Goal: Transaction & Acquisition: Book appointment/travel/reservation

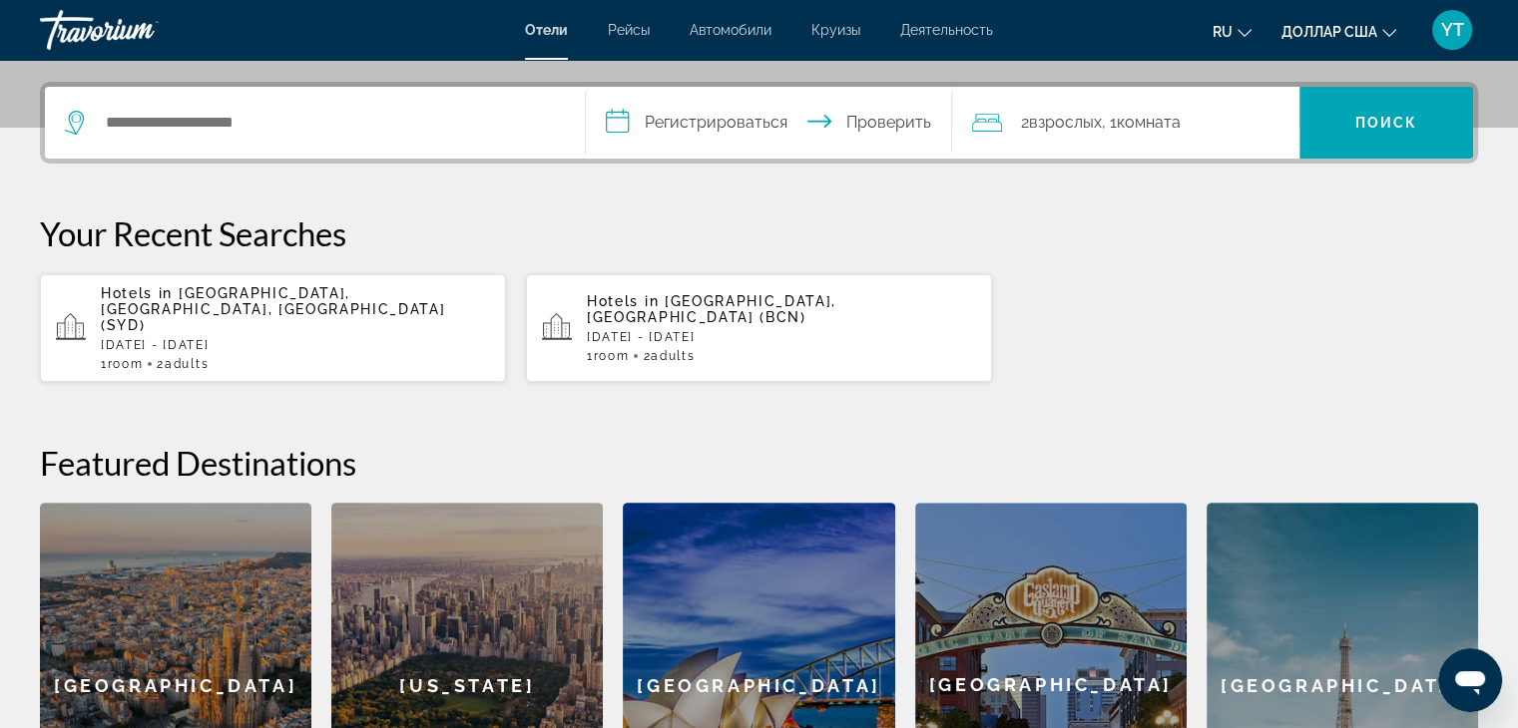
scroll to position [452, 0]
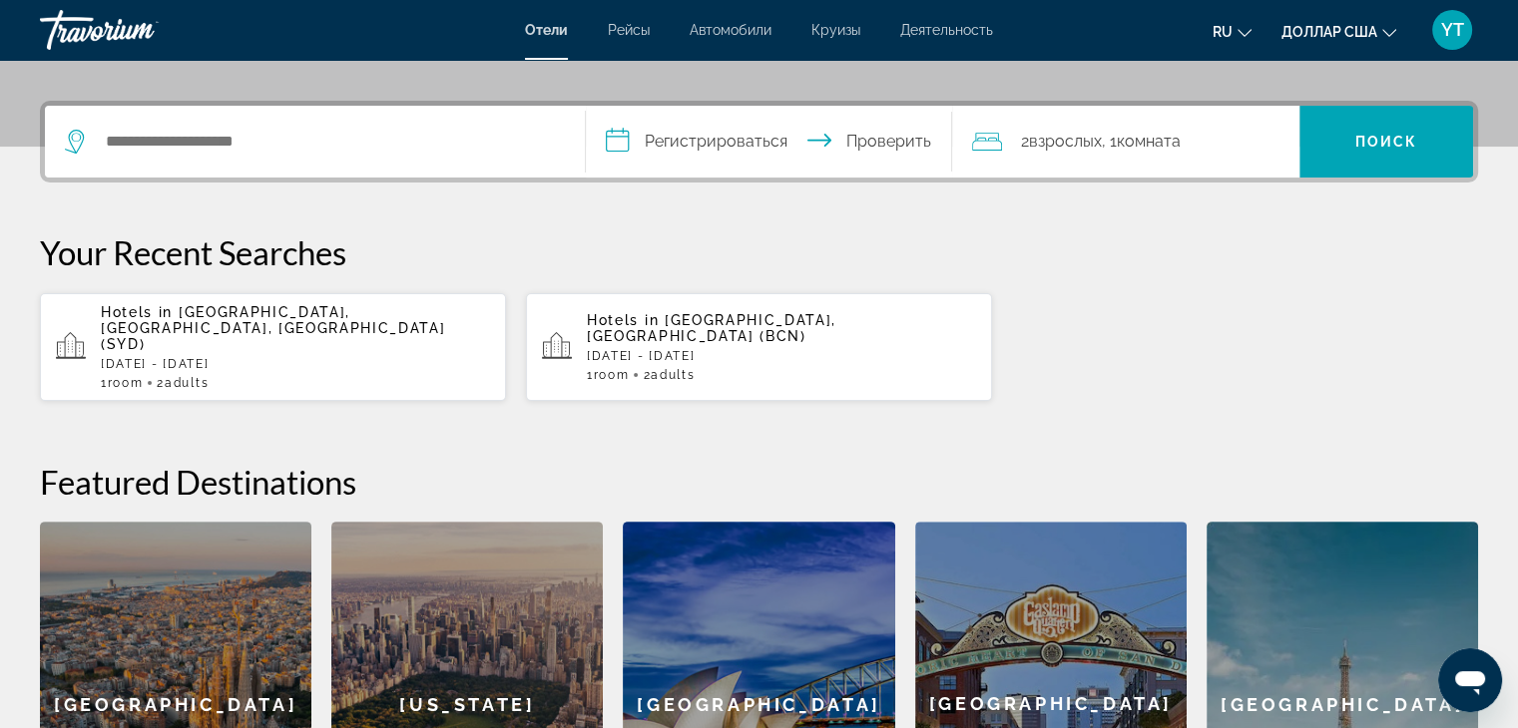
click at [160, 623] on div "[GEOGRAPHIC_DATA]" at bounding box center [175, 704] width 271 height 365
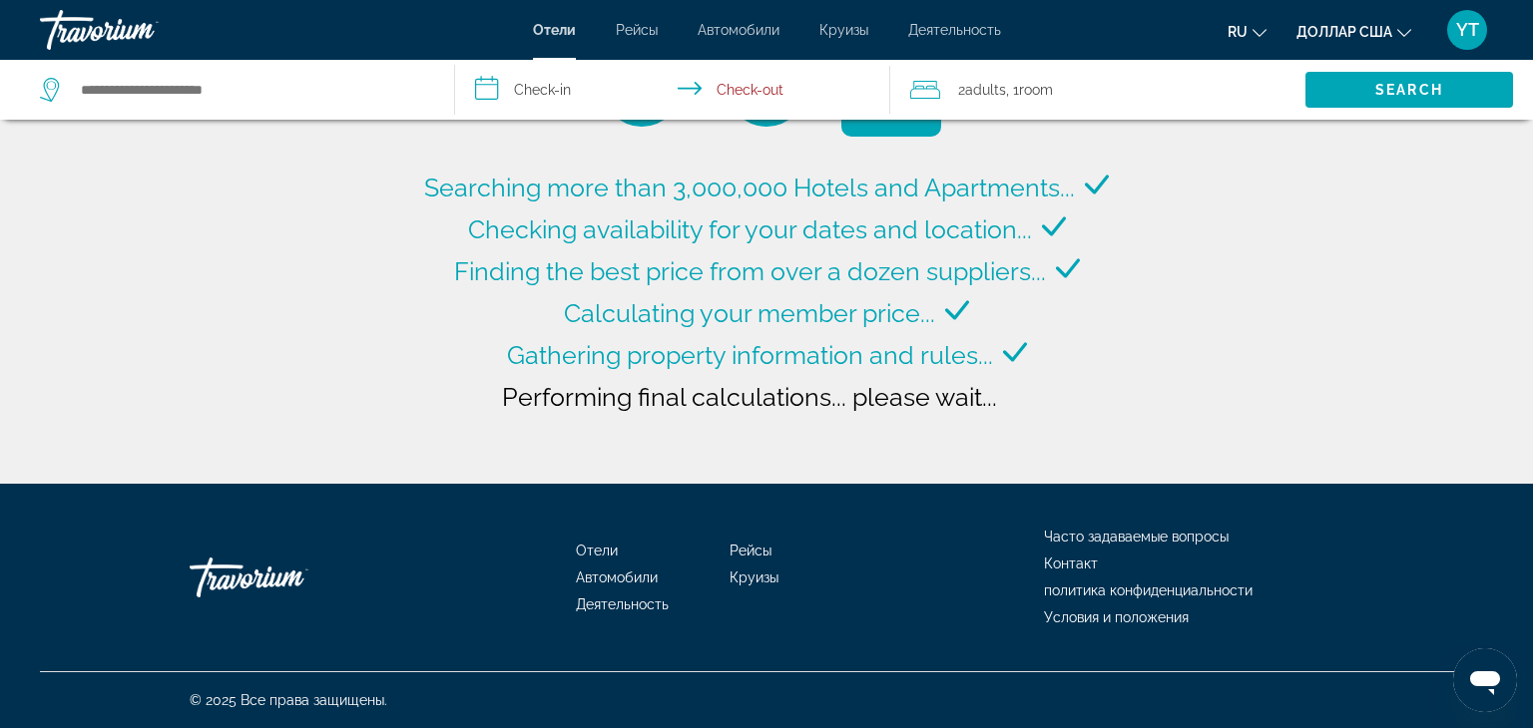
type input "**********"
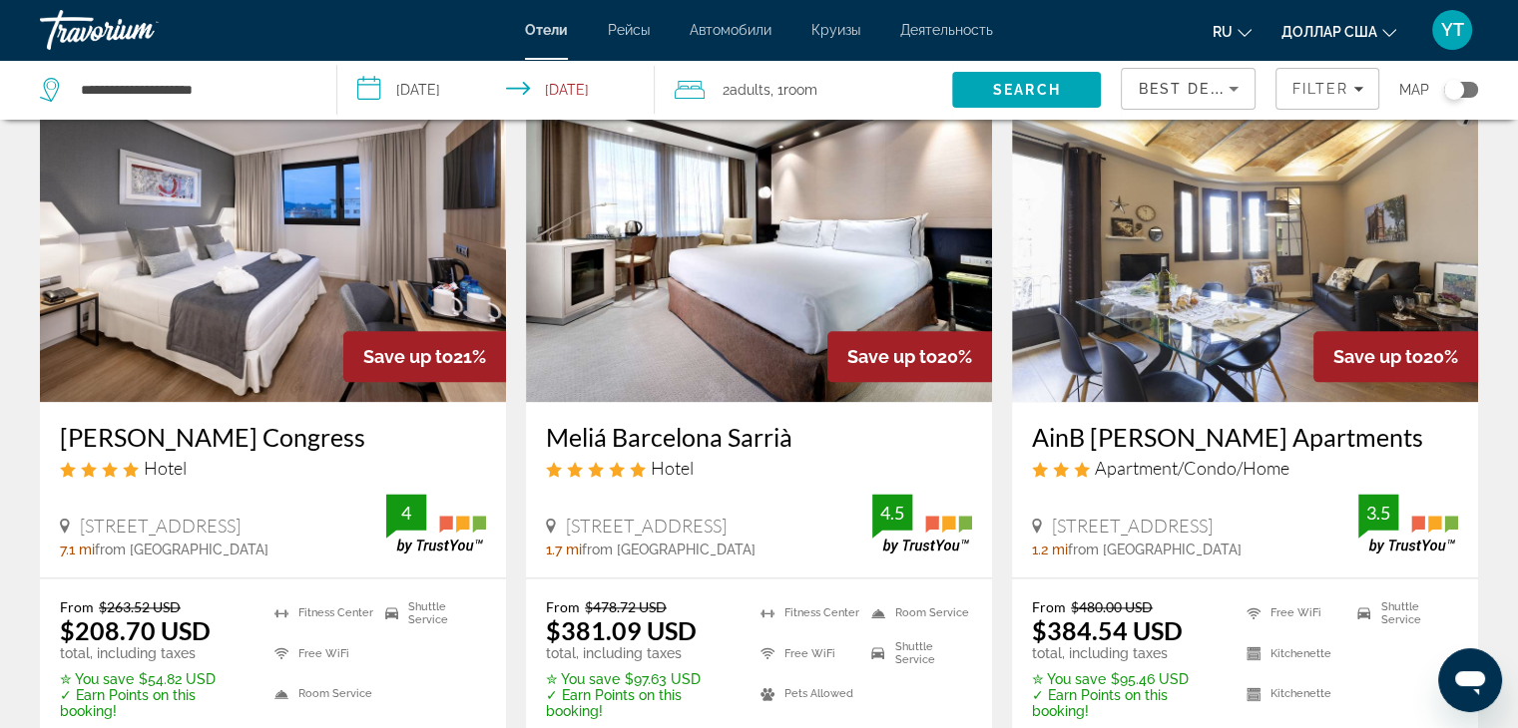
scroll to position [2395, 0]
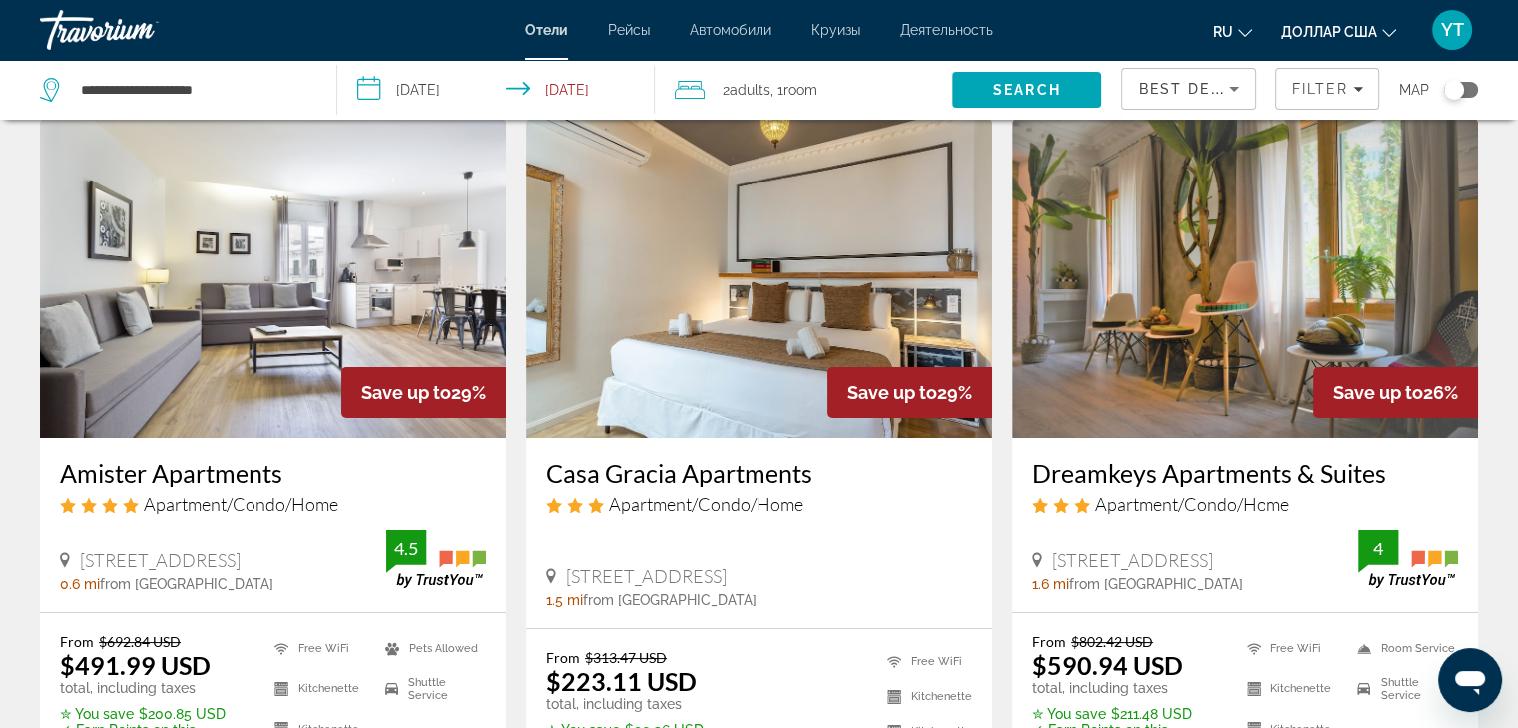
scroll to position [1, 0]
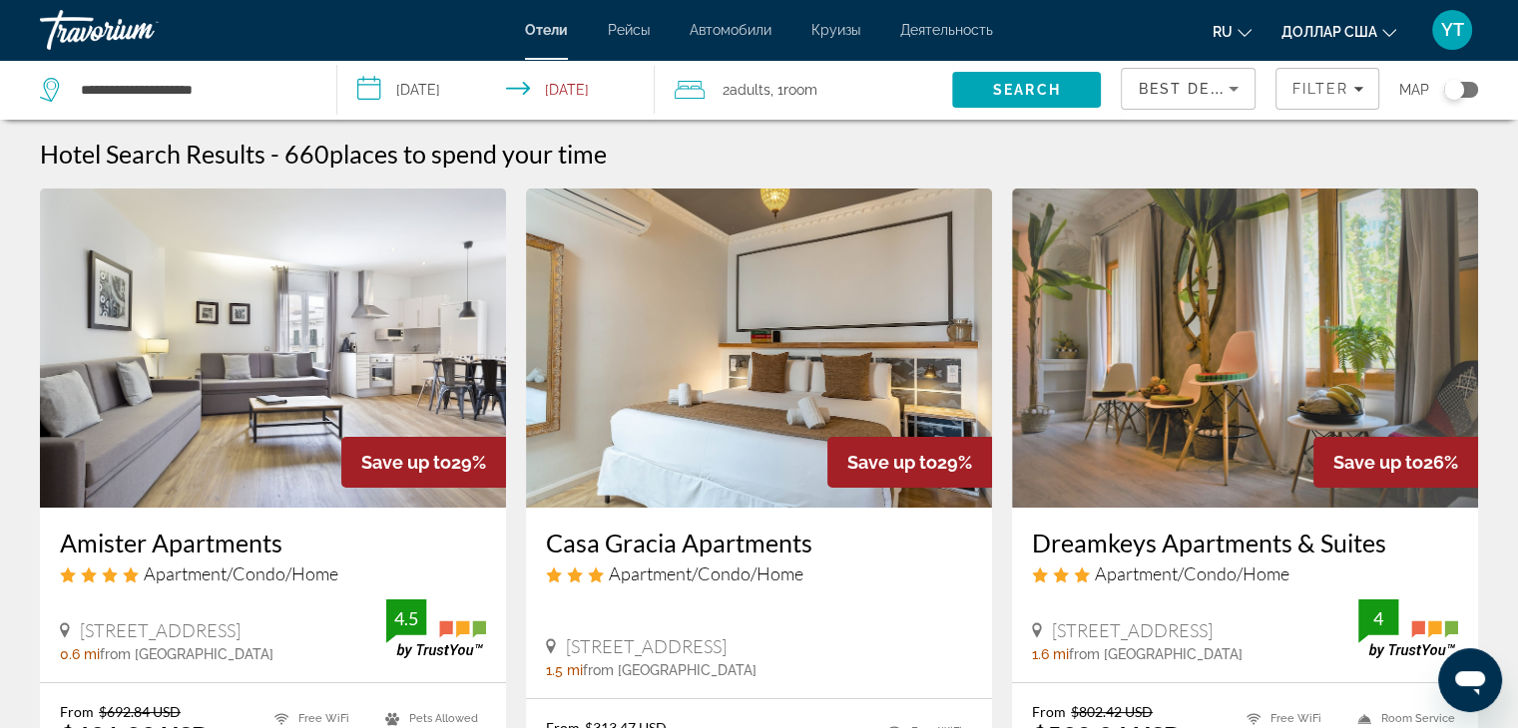
click at [368, 88] on input "**********" at bounding box center [499, 93] width 325 height 66
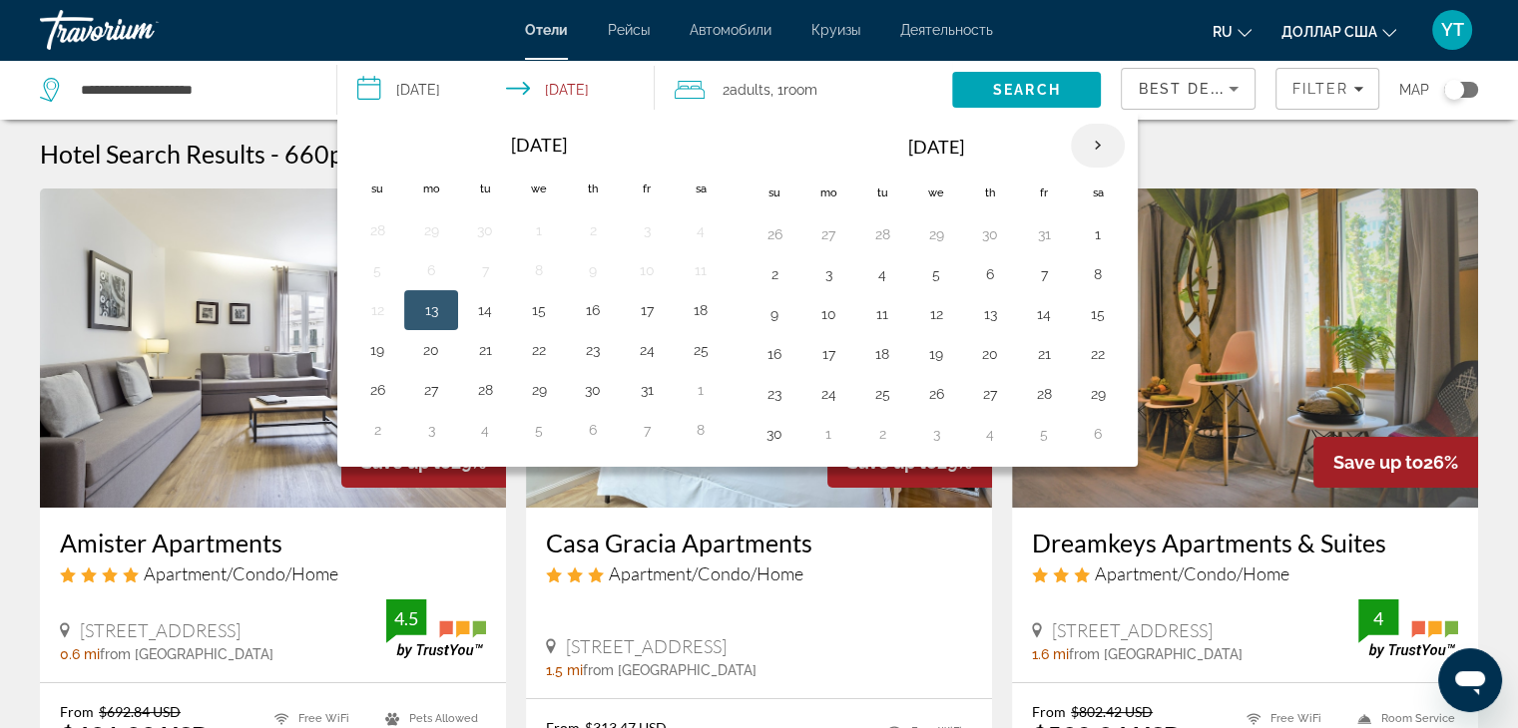
click at [1091, 143] on th "Next month" at bounding box center [1098, 146] width 54 height 44
click at [1090, 144] on th "Next month" at bounding box center [1098, 146] width 54 height 44
click at [532, 309] on button "14" at bounding box center [539, 314] width 32 height 28
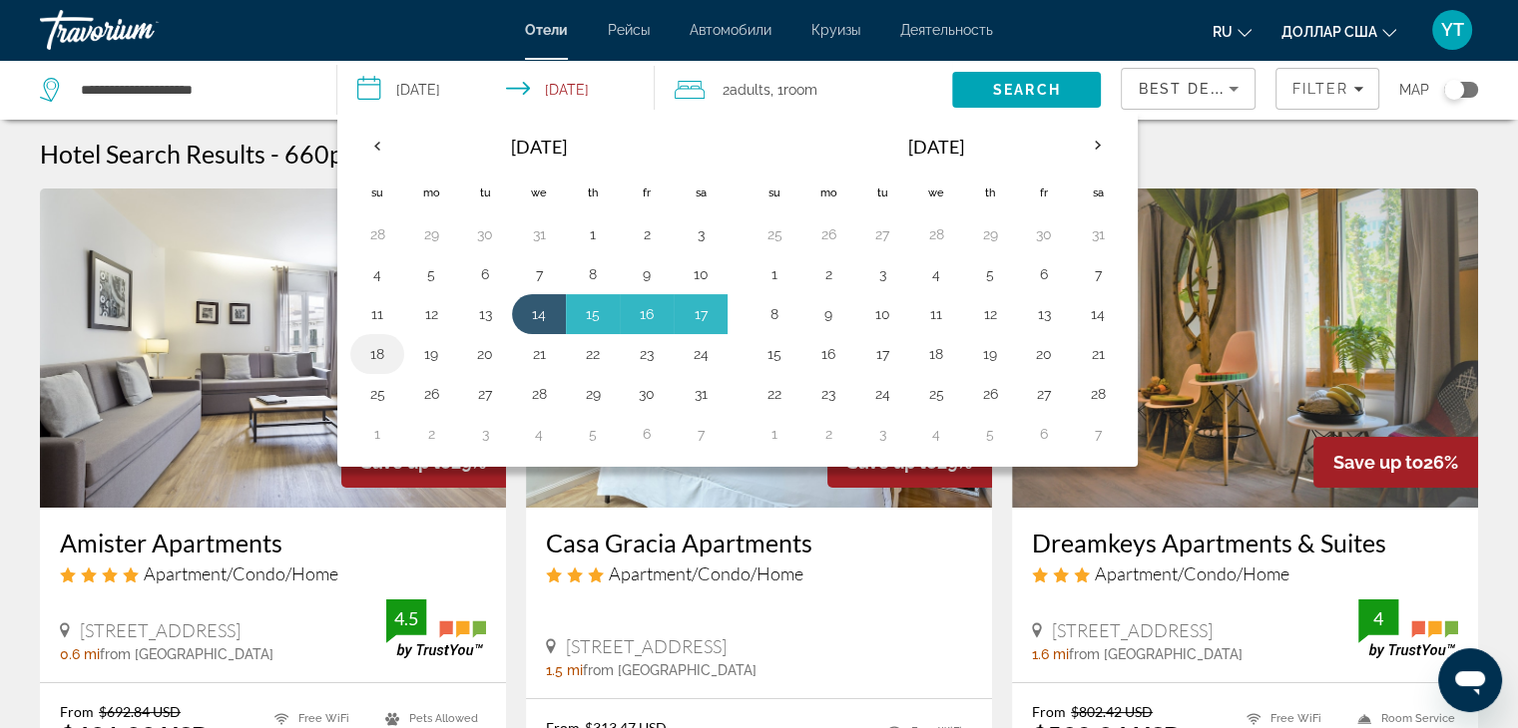
click at [373, 349] on button "18" at bounding box center [377, 354] width 32 height 28
type input "**********"
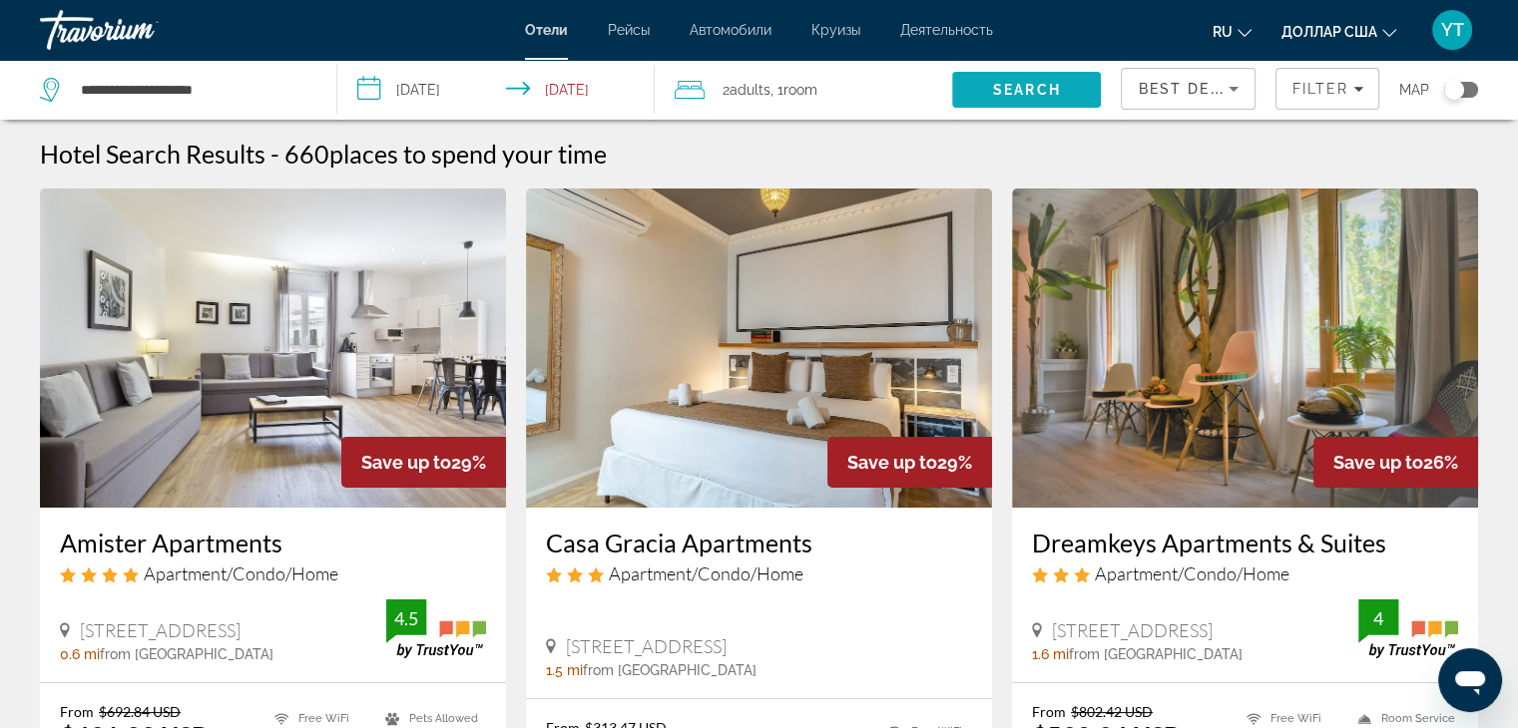
click at [1015, 85] on span "Search" at bounding box center [1027, 90] width 68 height 16
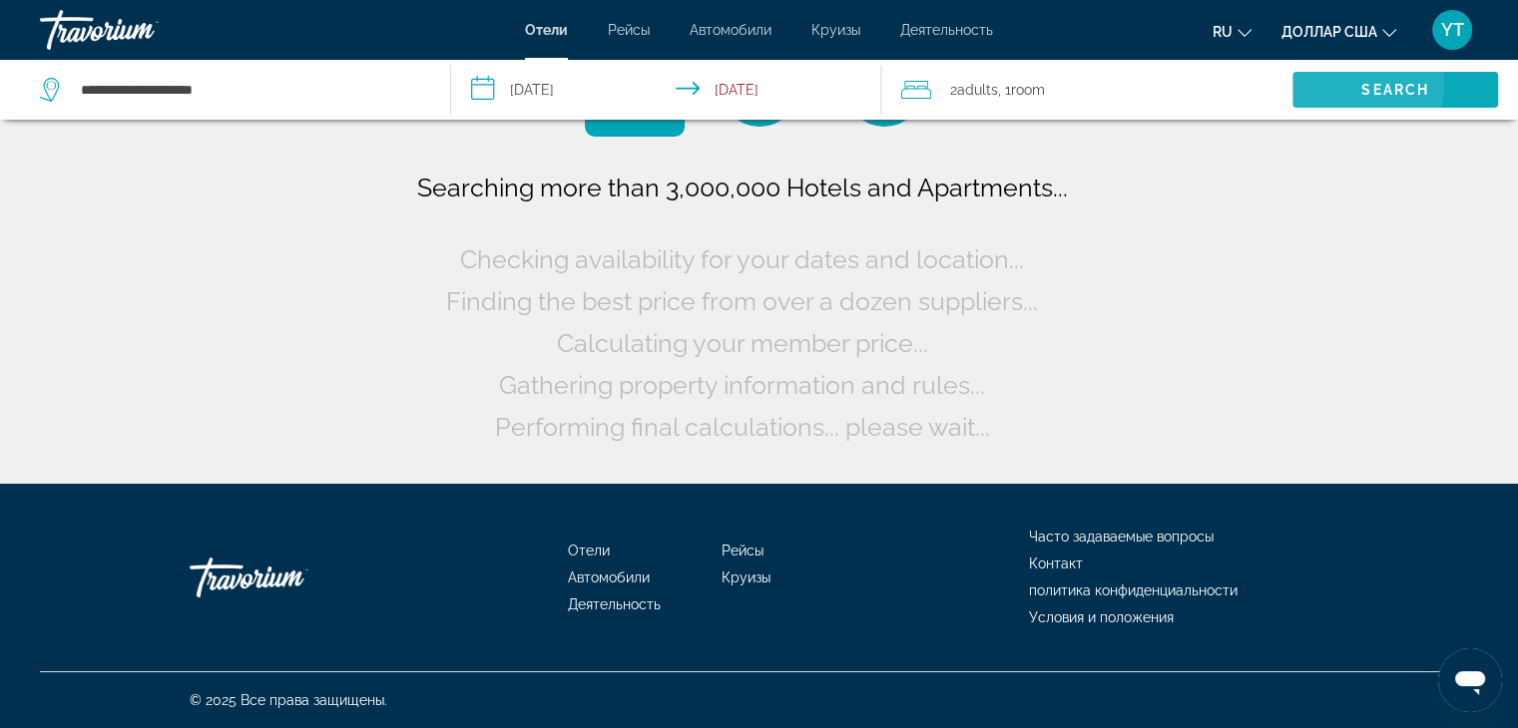
scroll to position [0, 0]
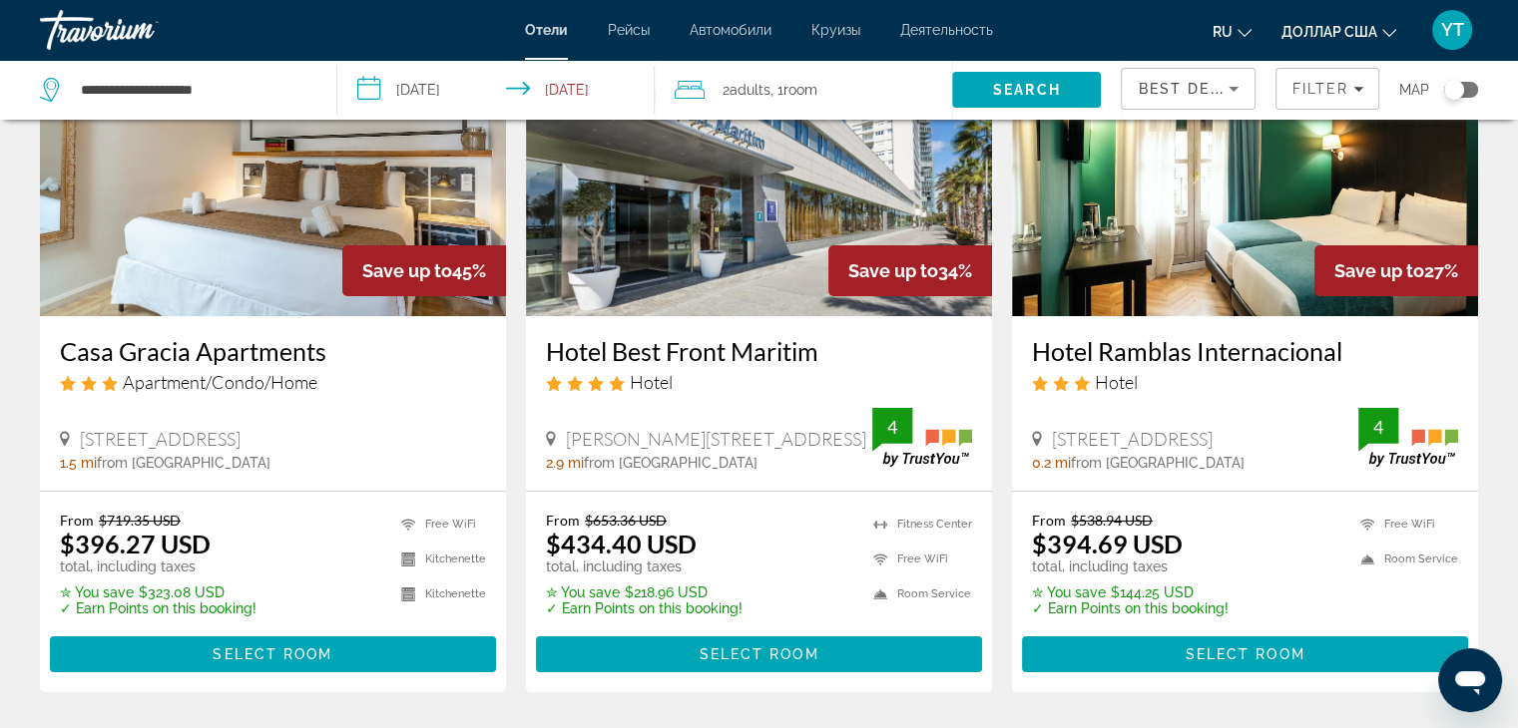
scroll to position [200, 0]
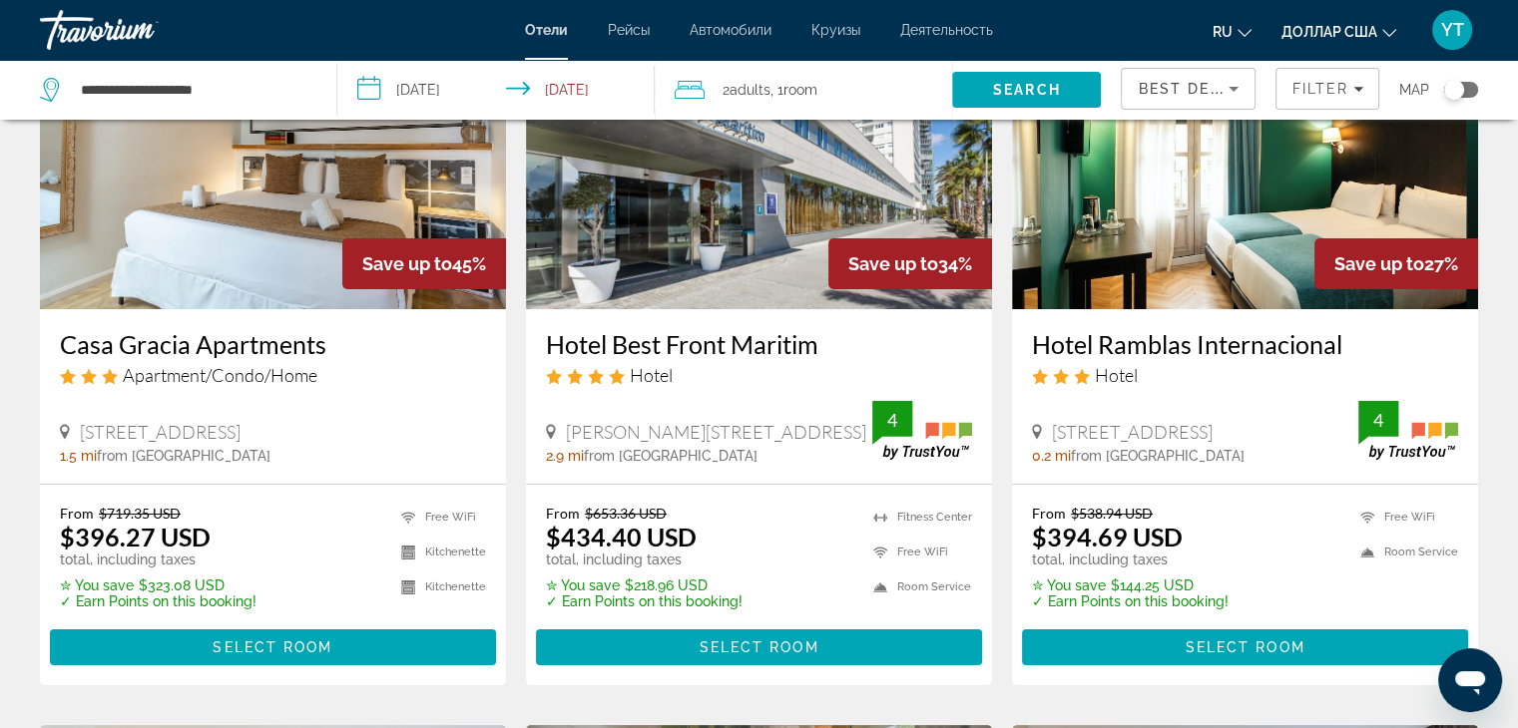
click at [263, 257] on img "Основное содержание" at bounding box center [273, 149] width 466 height 319
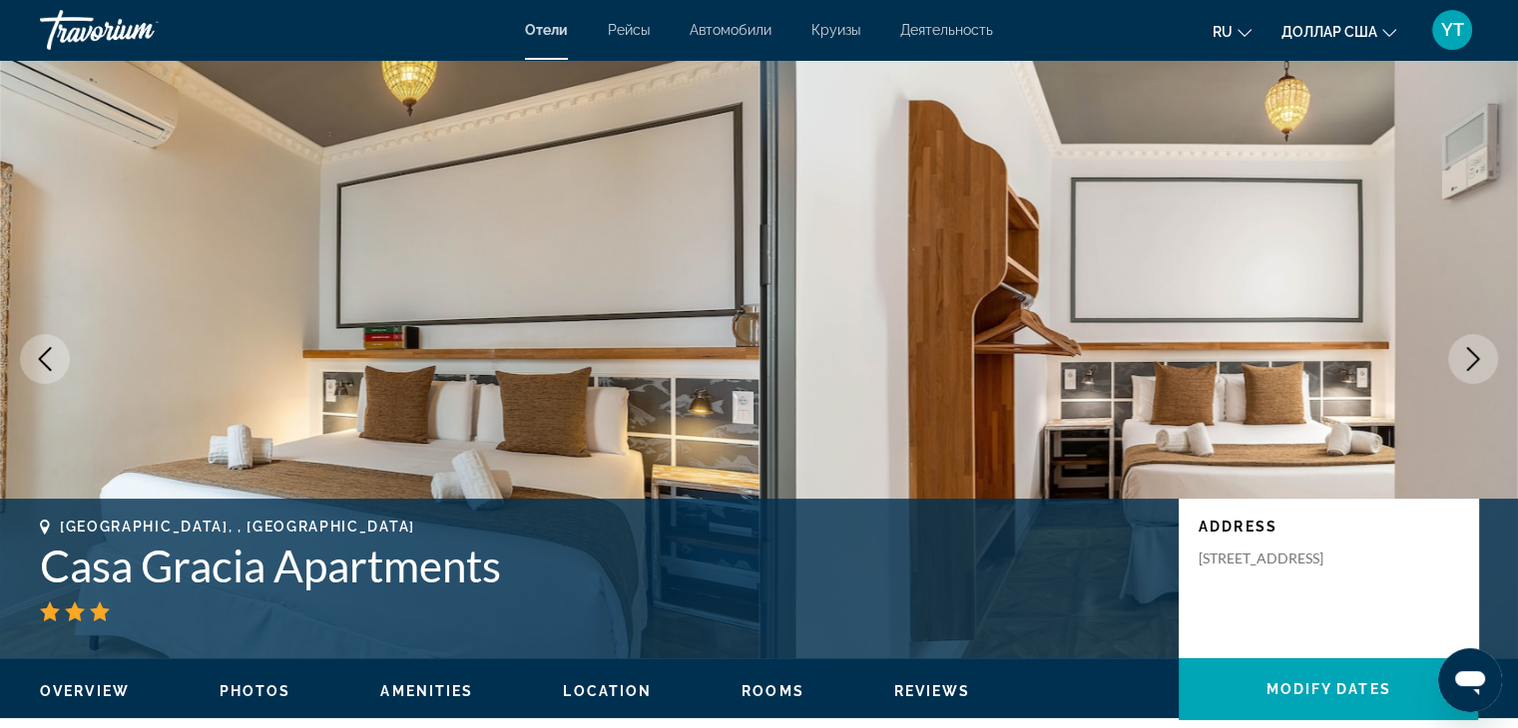
click at [1472, 356] on icon "Next image" at bounding box center [1473, 359] width 24 height 24
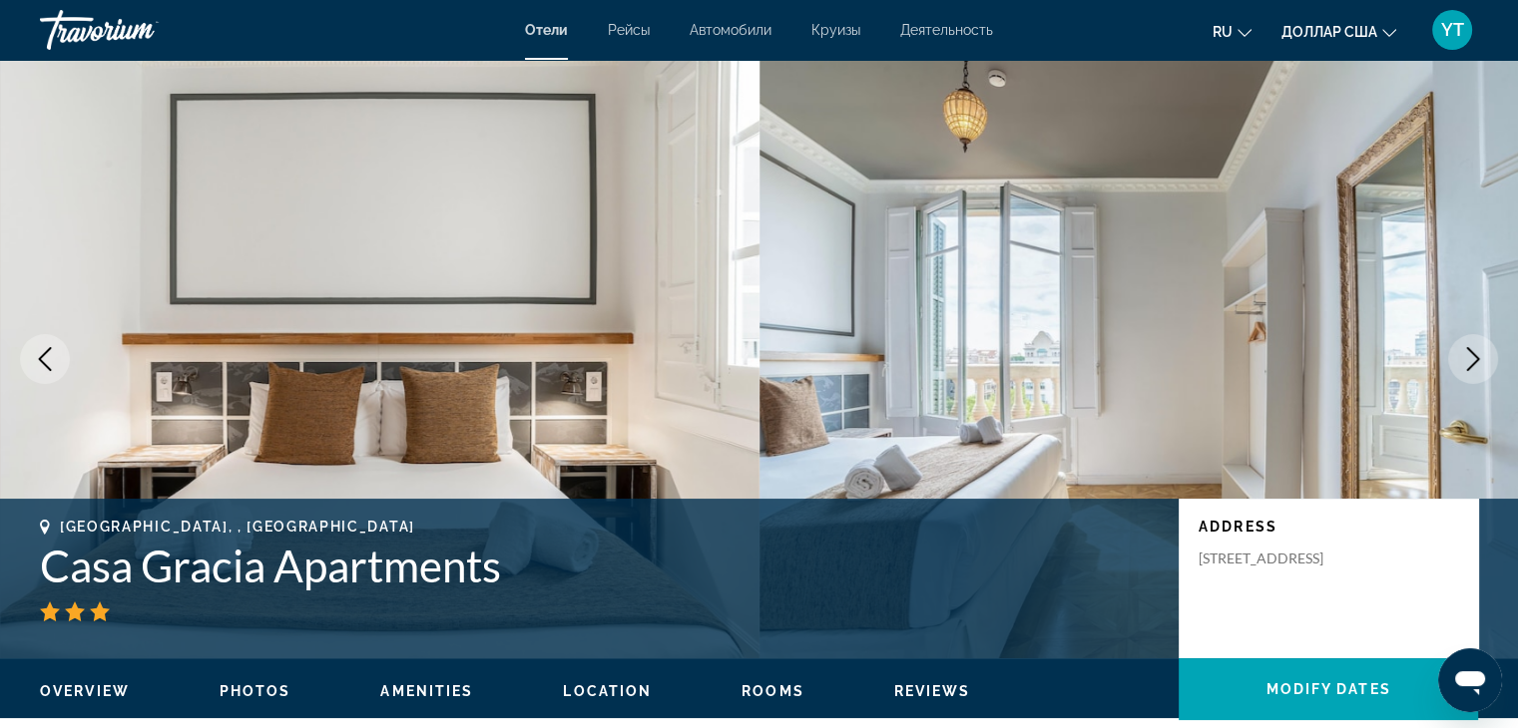
click at [1475, 353] on icon "Next image" at bounding box center [1473, 359] width 24 height 24
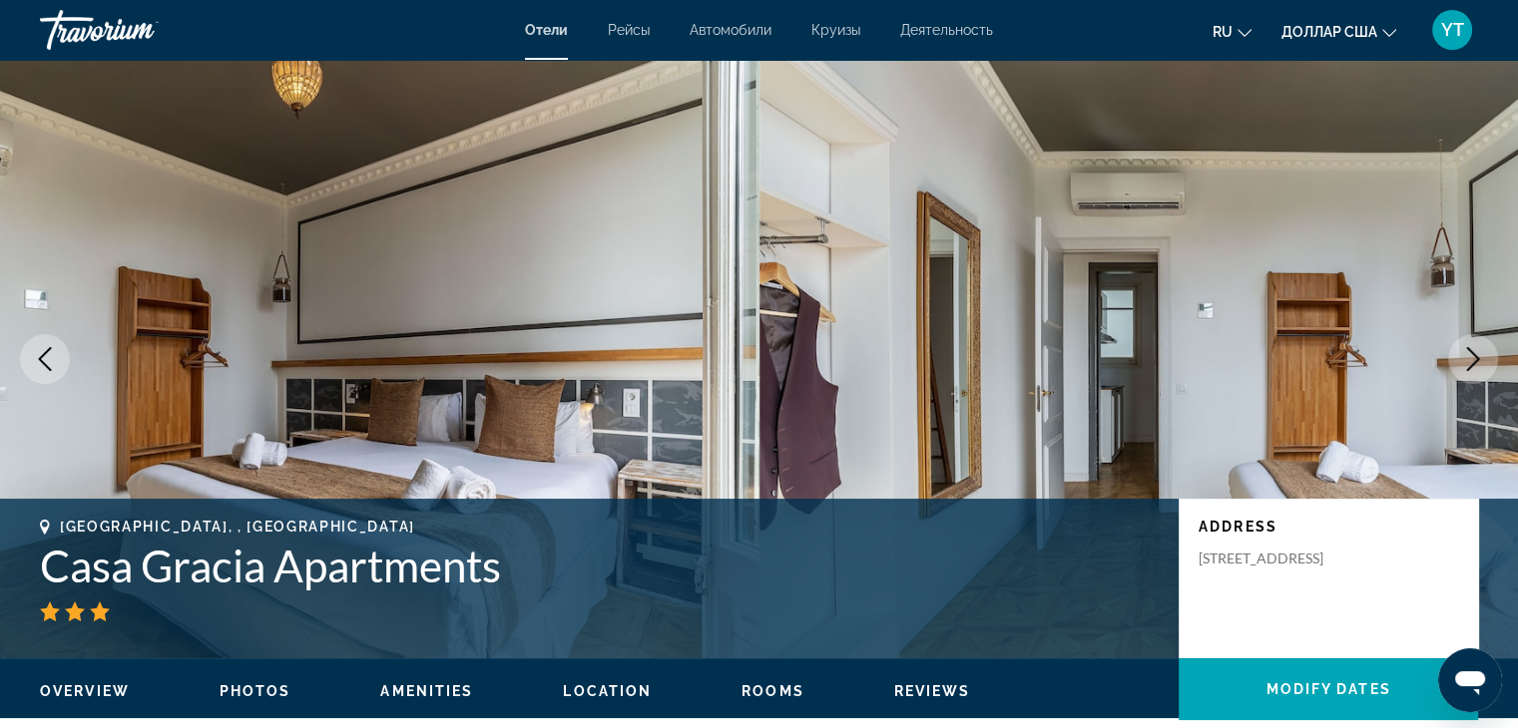
click at [1477, 350] on icon "Next image" at bounding box center [1473, 359] width 24 height 24
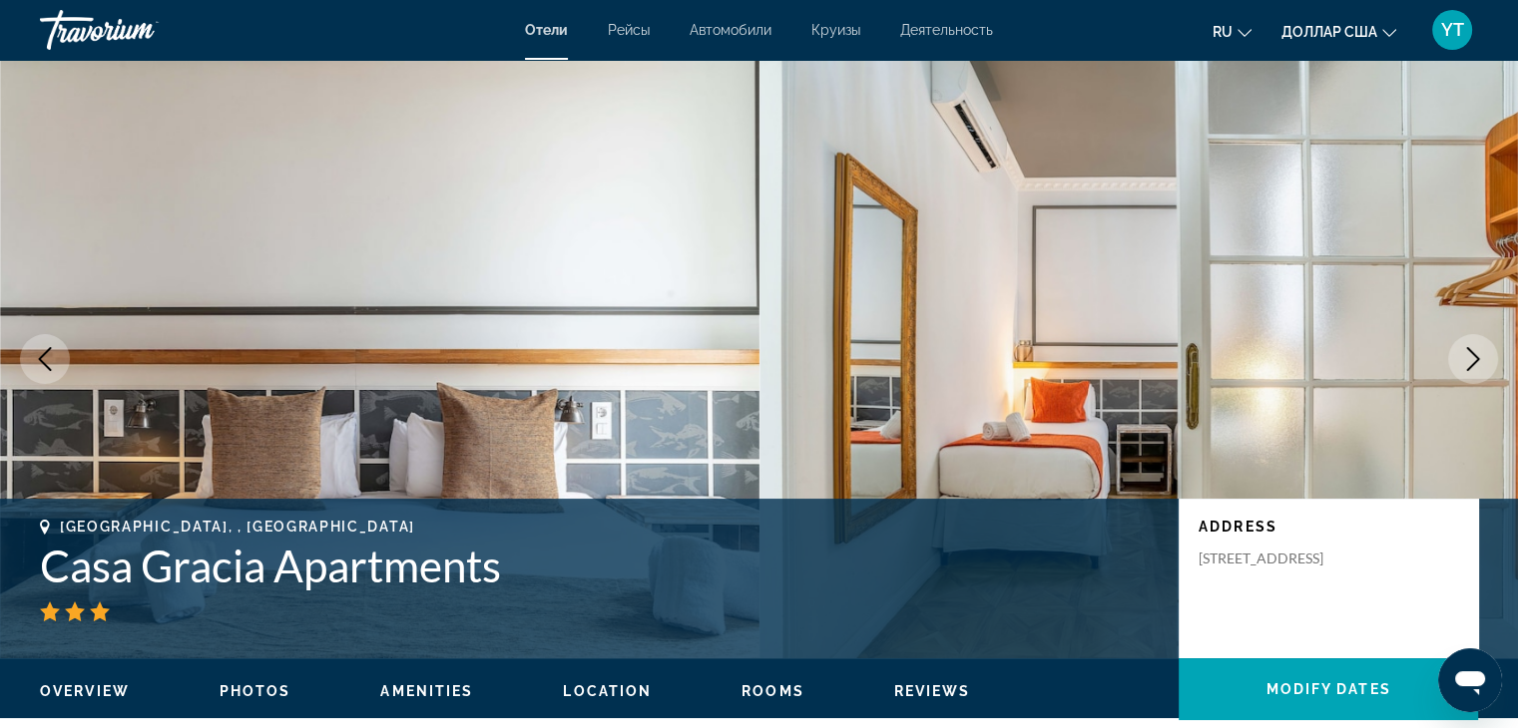
click at [1483, 359] on icon "Next image" at bounding box center [1473, 359] width 24 height 24
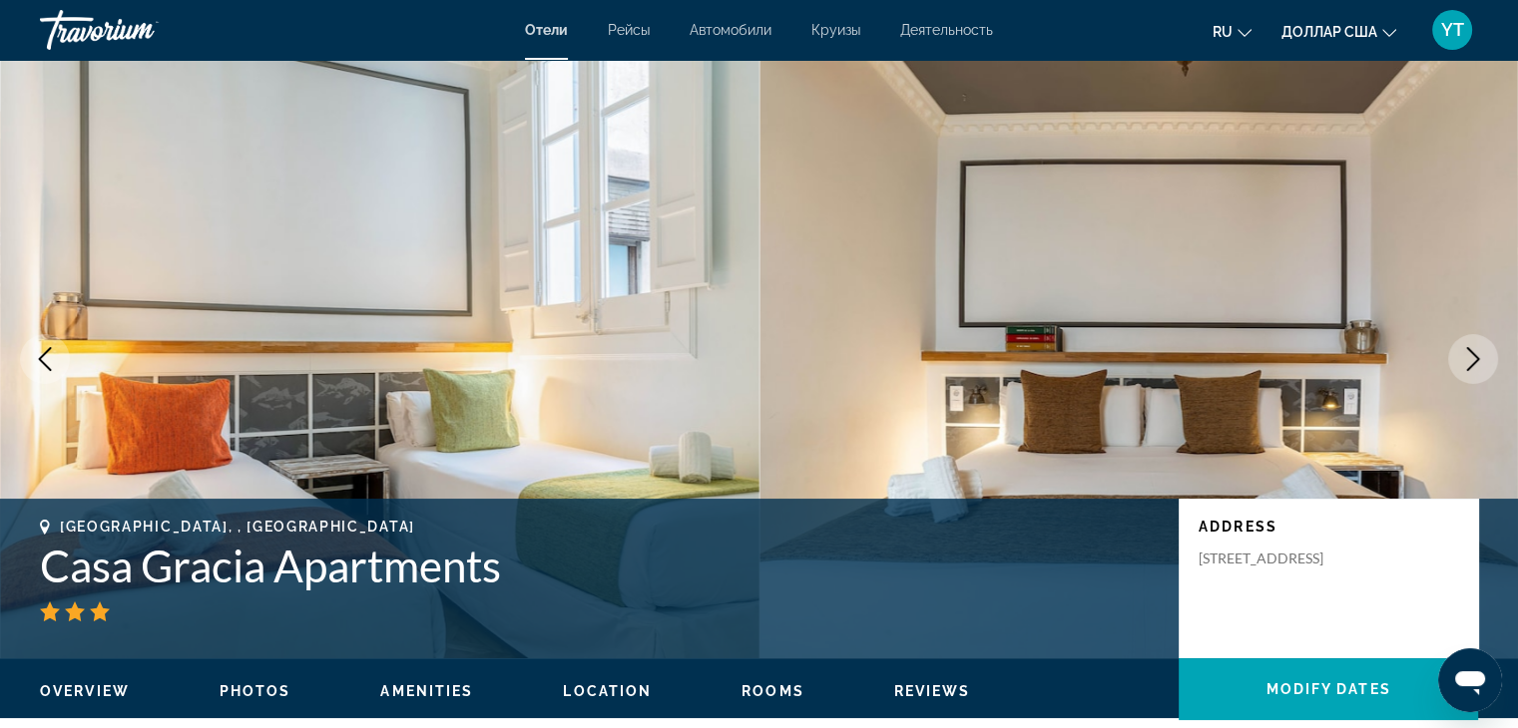
click at [1472, 358] on icon "Next image" at bounding box center [1473, 359] width 24 height 24
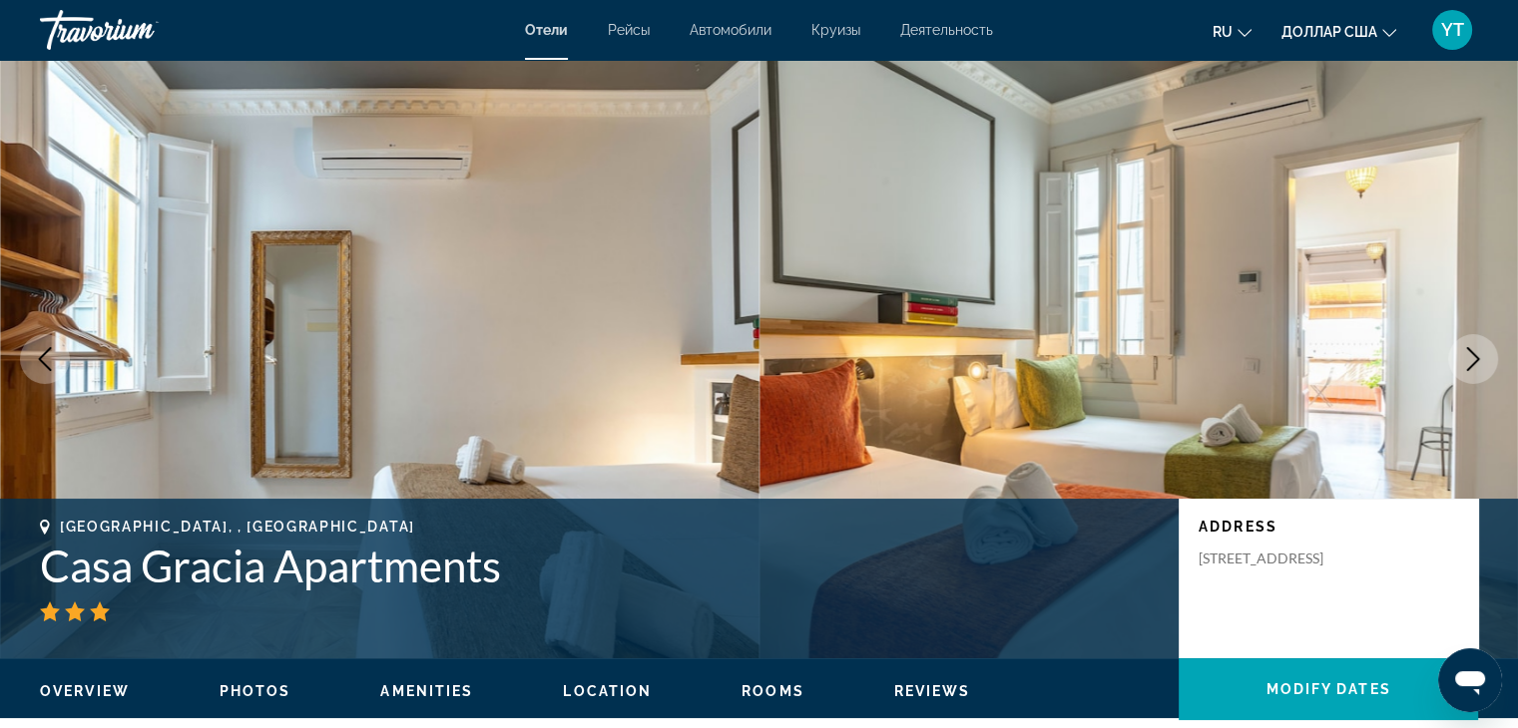
click at [1477, 354] on icon "Next image" at bounding box center [1473, 359] width 24 height 24
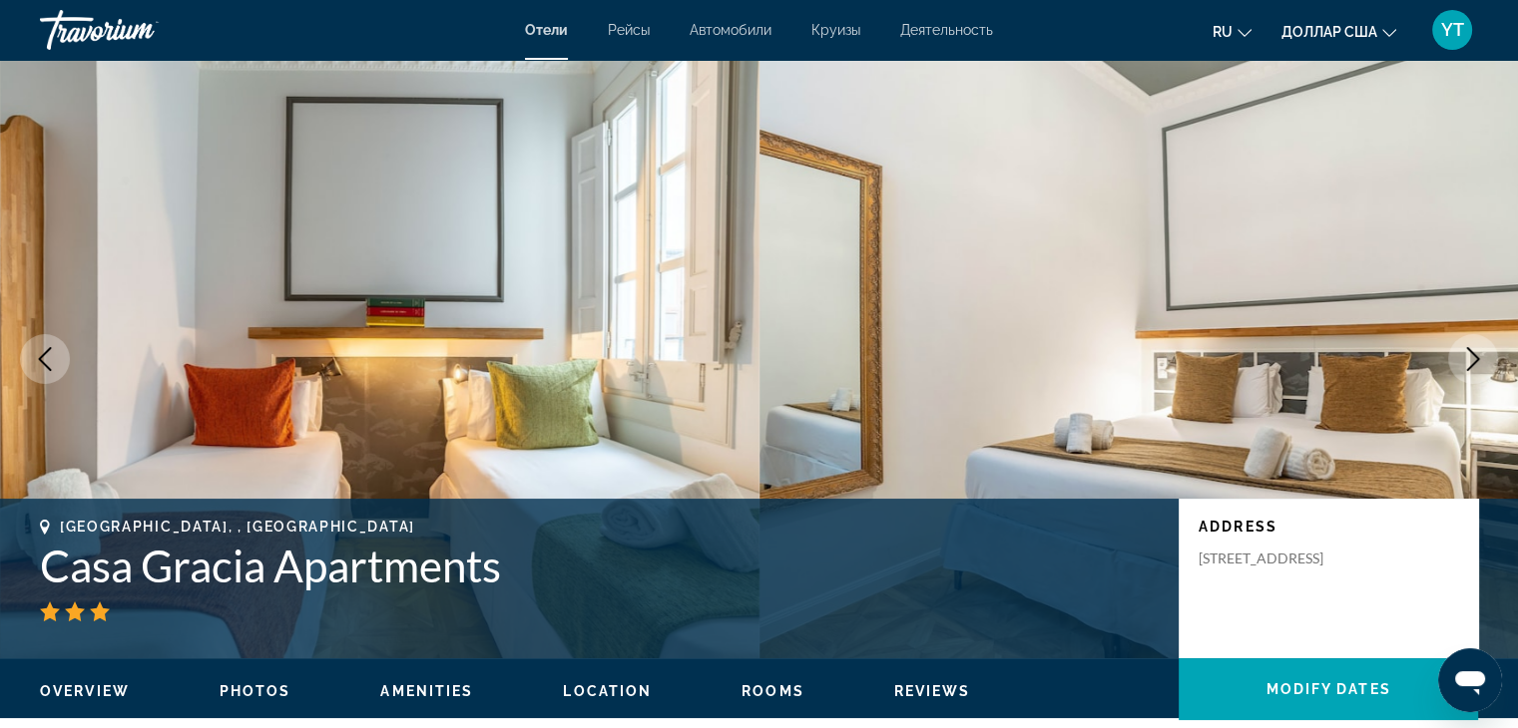
click at [1475, 359] on icon "Next image" at bounding box center [1473, 359] width 24 height 24
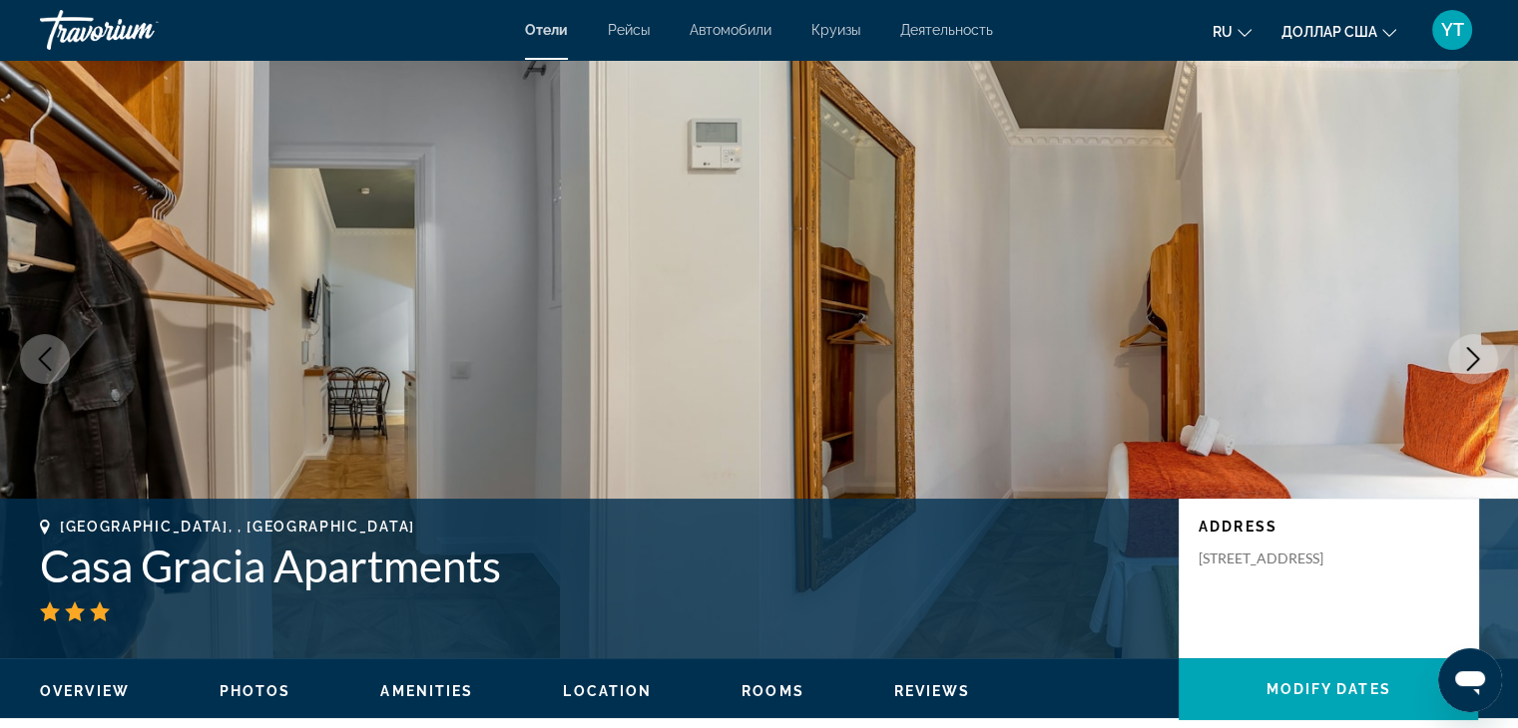
click at [1478, 355] on icon "Next image" at bounding box center [1473, 359] width 24 height 24
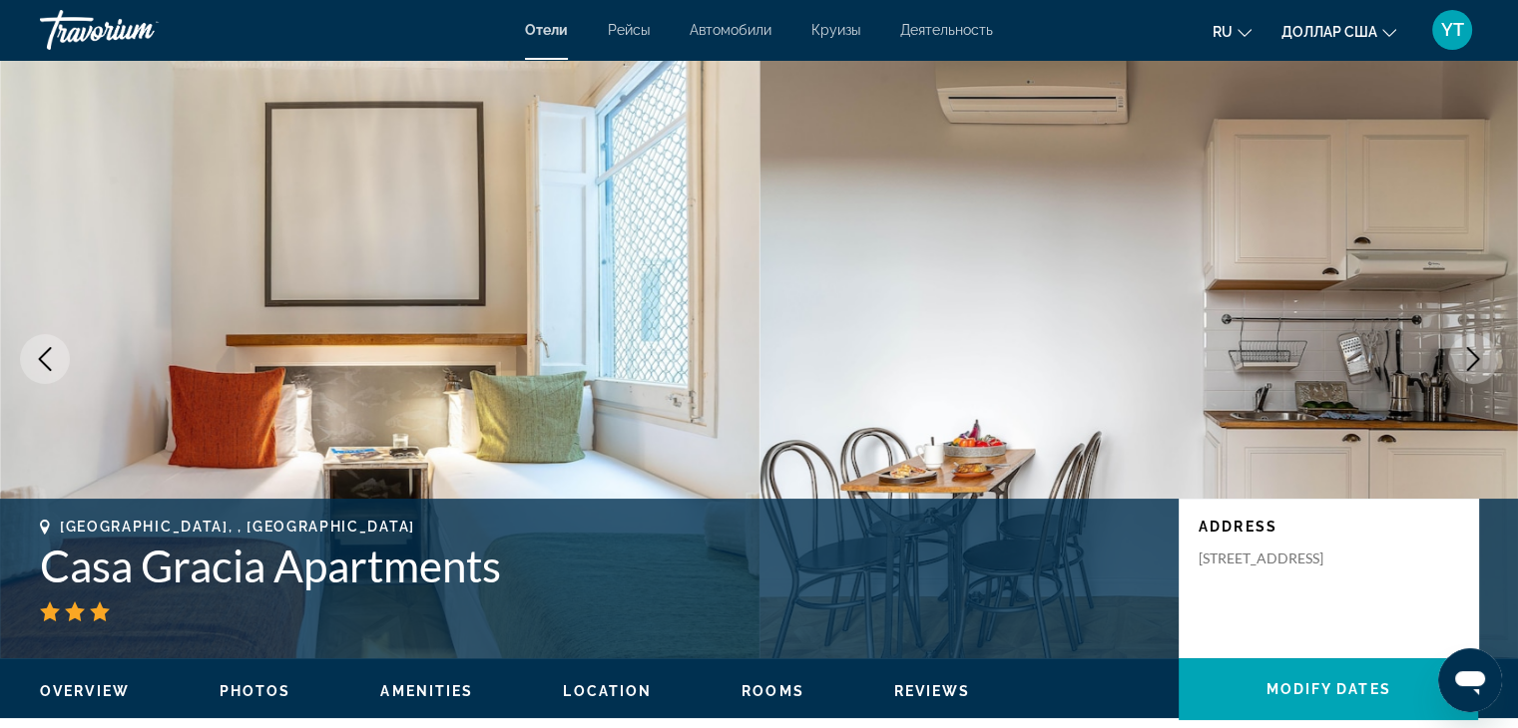
click at [1473, 356] on icon "Next image" at bounding box center [1473, 359] width 24 height 24
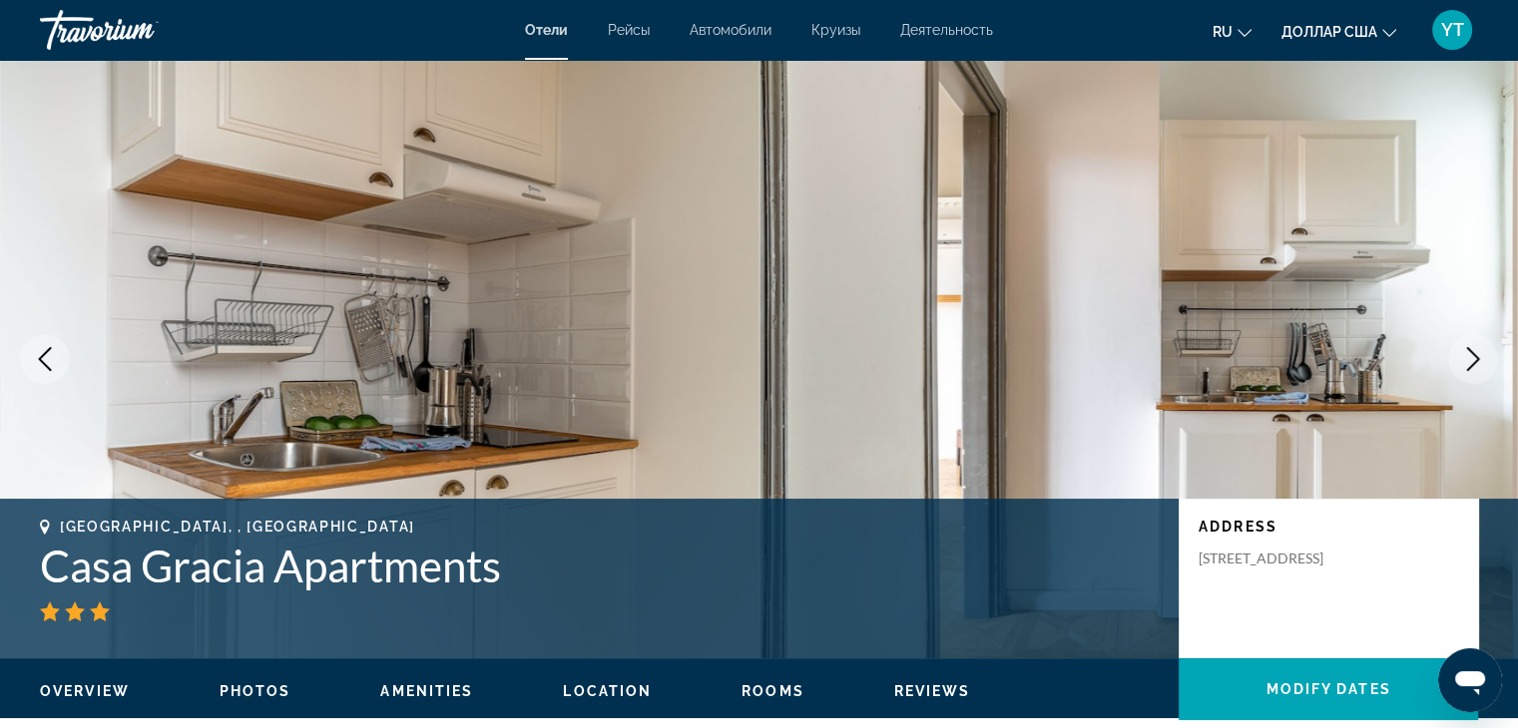
click at [1473, 356] on icon "Next image" at bounding box center [1473, 359] width 24 height 24
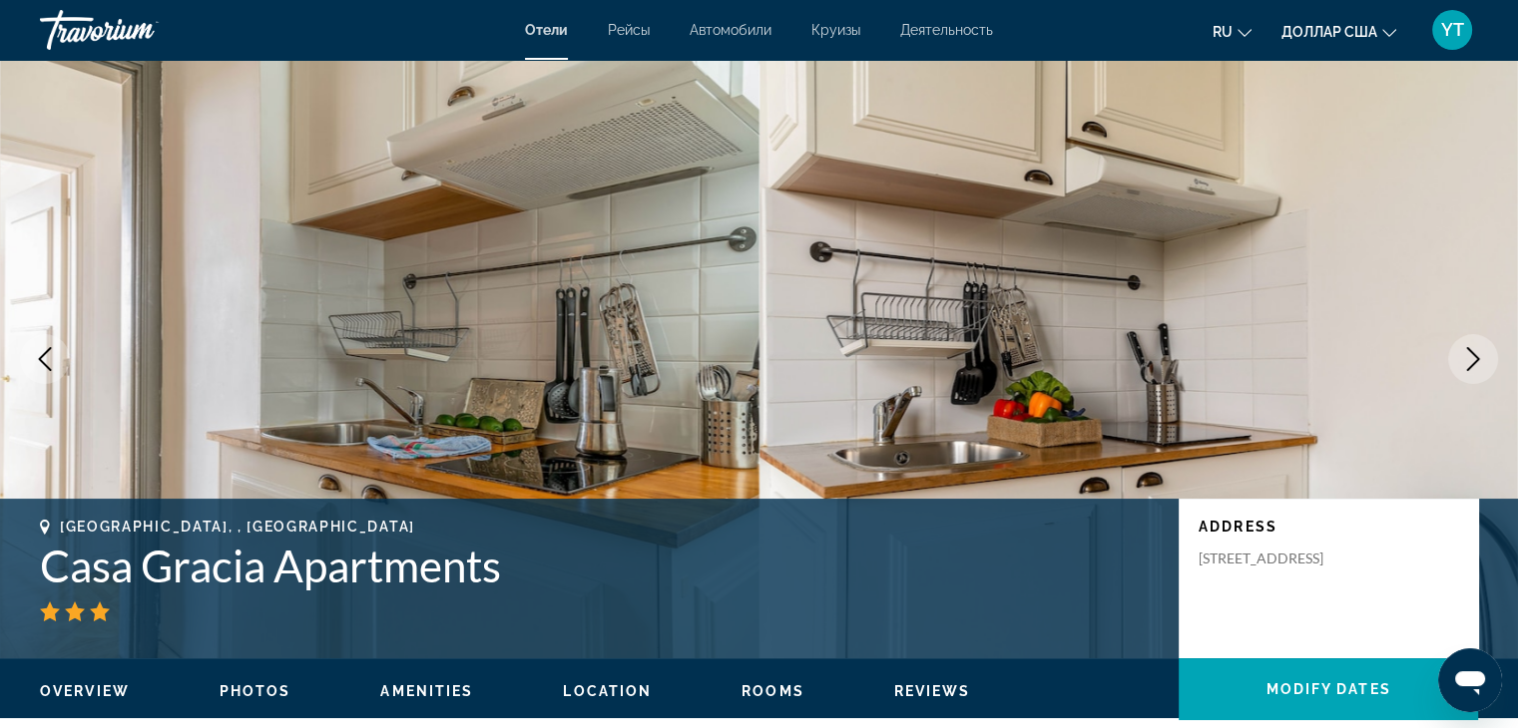
click at [1473, 356] on icon "Next image" at bounding box center [1473, 359] width 24 height 24
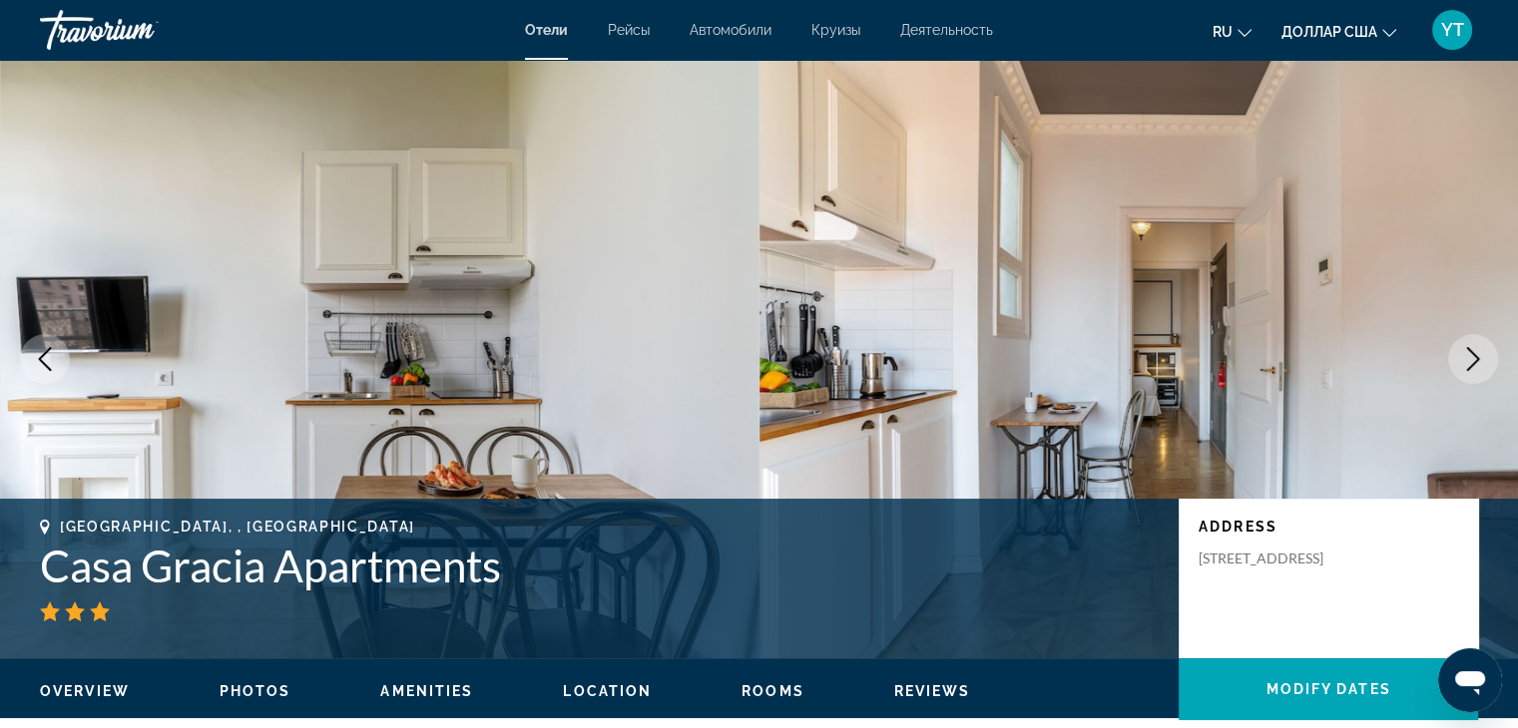
click at [1473, 356] on icon "Next image" at bounding box center [1473, 359] width 24 height 24
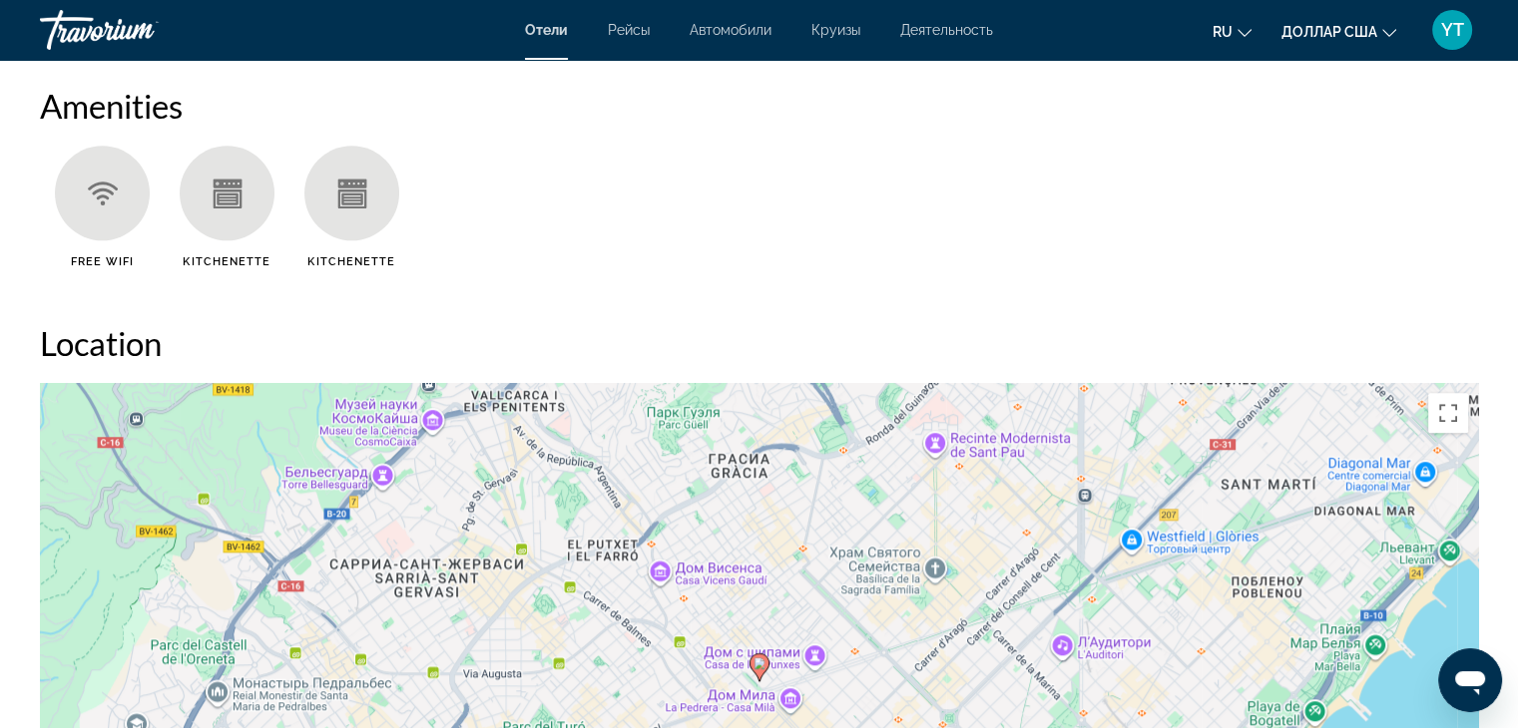
scroll to position [1696, 0]
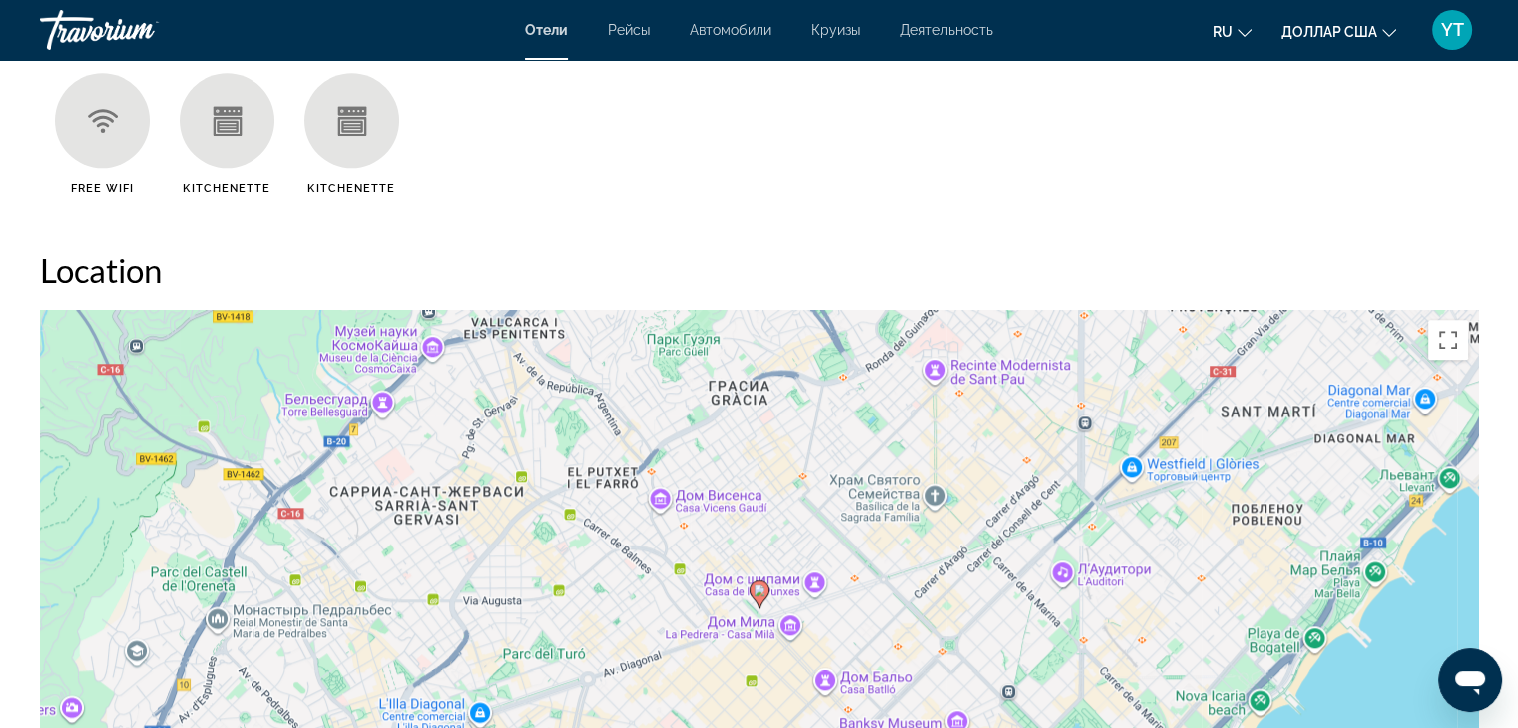
click at [227, 116] on icon "Основное содержание" at bounding box center [228, 121] width 30 height 30
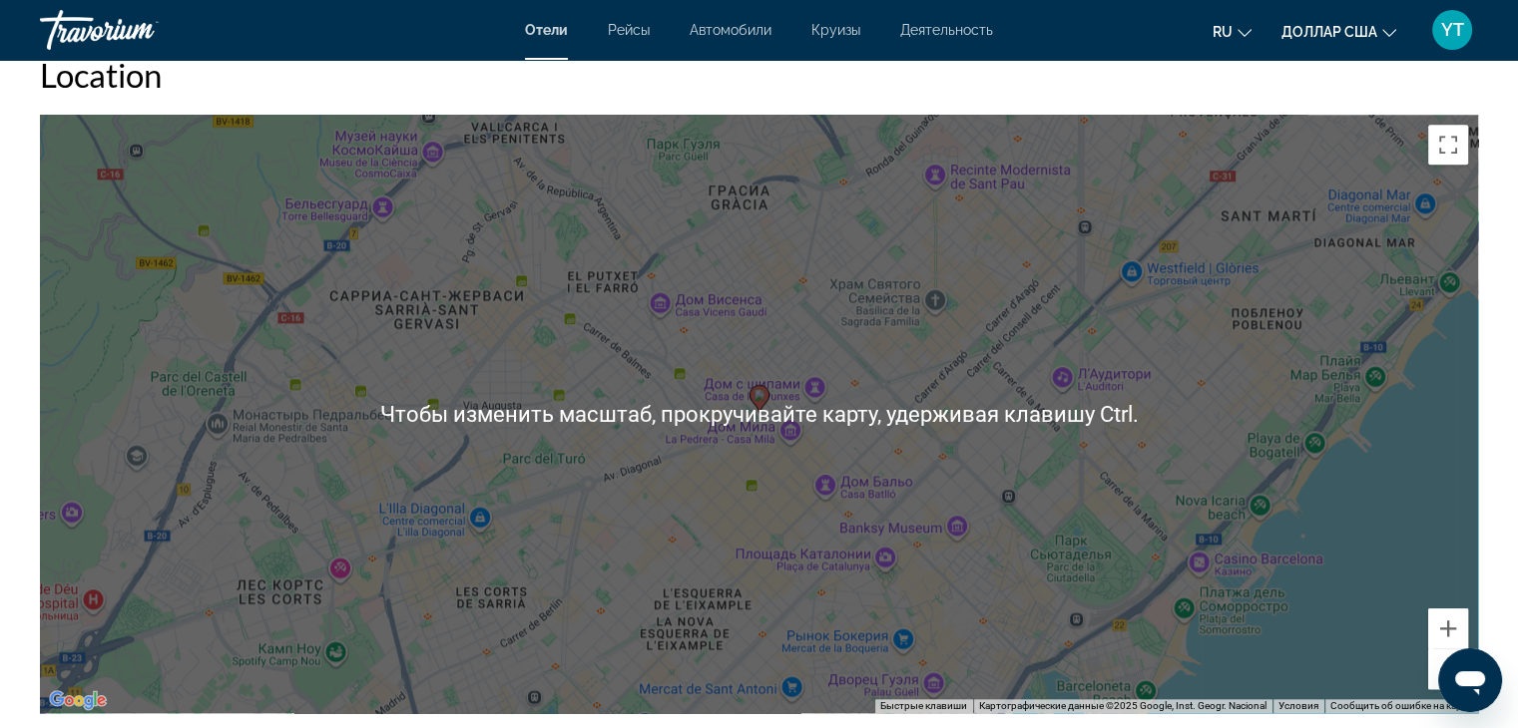
scroll to position [1896, 0]
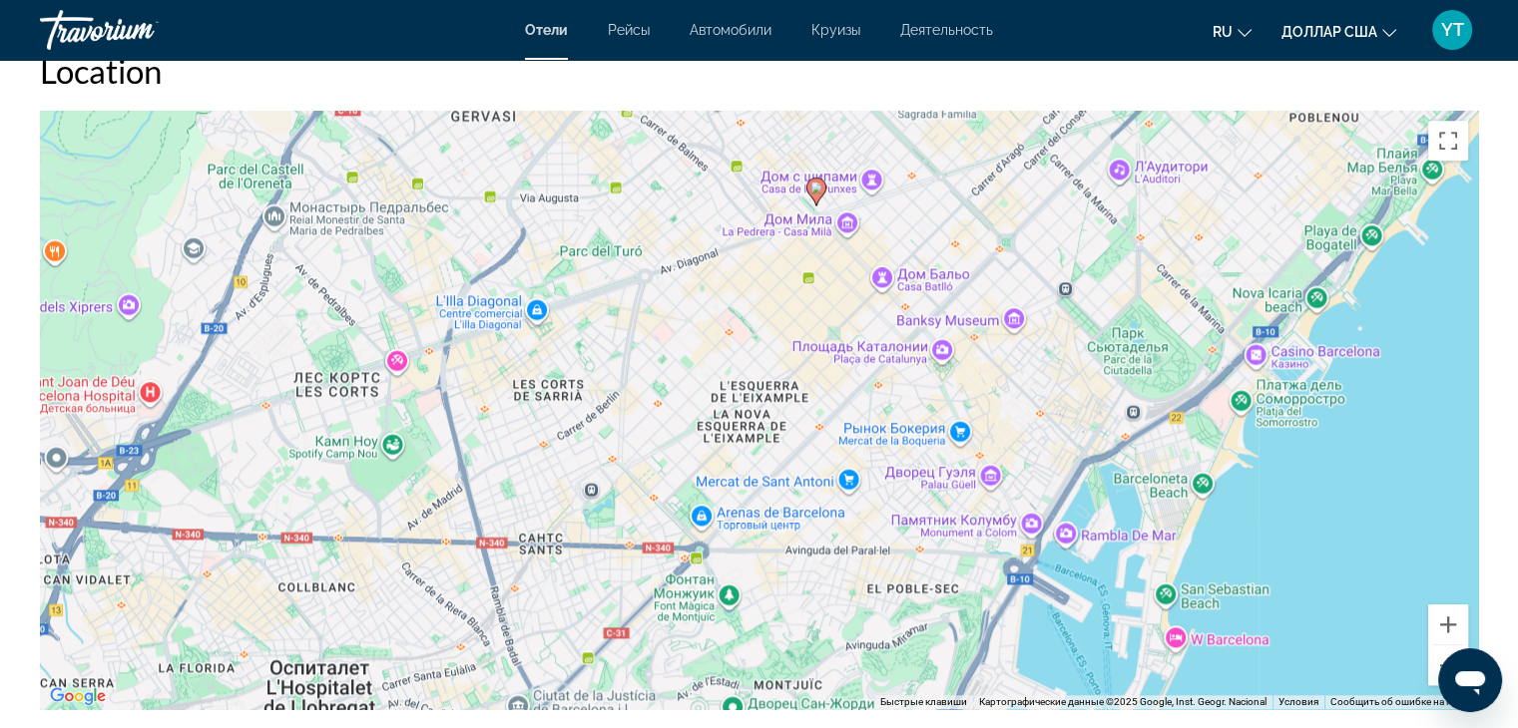
drag, startPoint x: 978, startPoint y: 606, endPoint x: 1036, endPoint y: 400, distance: 213.5
click at [1036, 400] on div "Чтобы активировать перетаскивание с помощью клавиатуры, нажмите Alt + Ввод. Пос…" at bounding box center [759, 410] width 1438 height 599
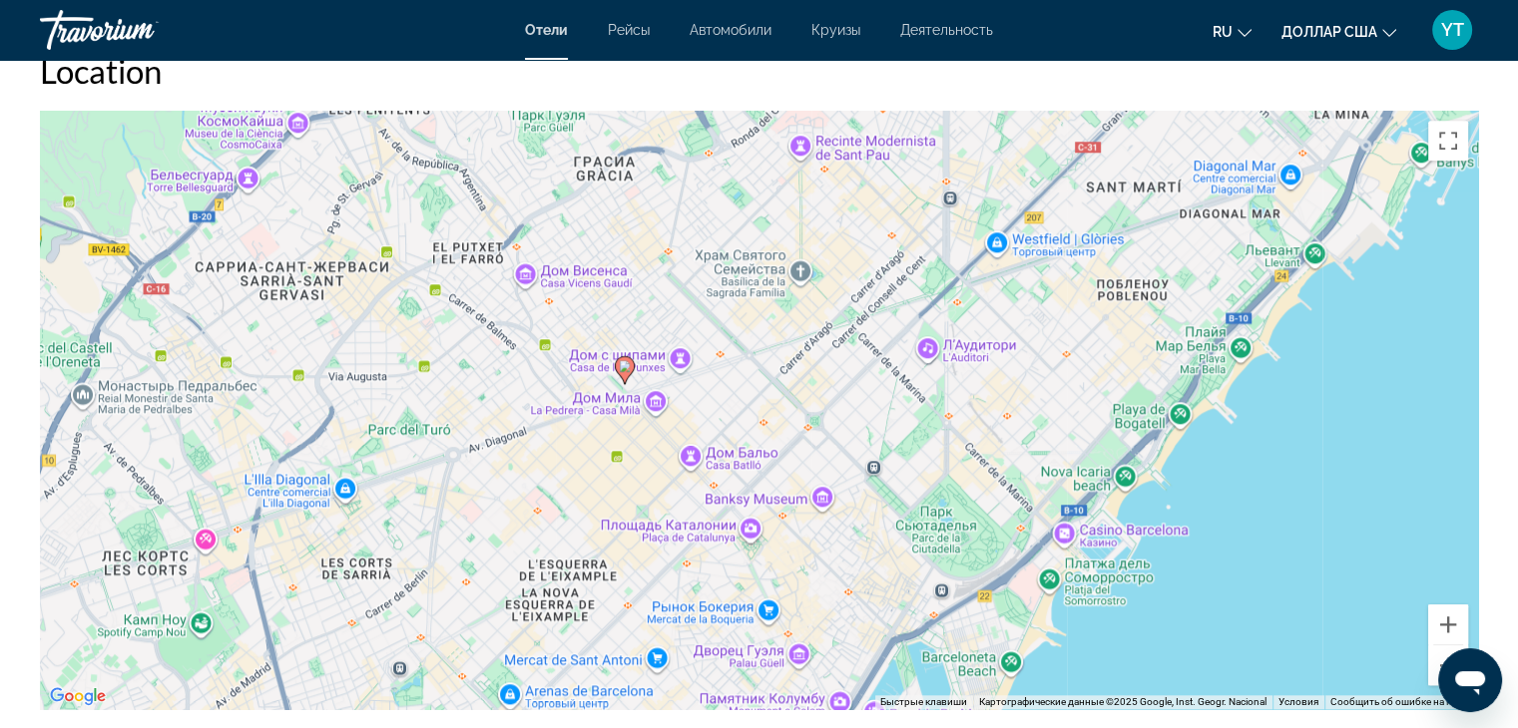
drag, startPoint x: 1074, startPoint y: 336, endPoint x: 882, endPoint y: 518, distance: 264.0
click at [882, 518] on div "Чтобы активировать перетаскивание с помощью клавиатуры, нажмите Alt + Ввод. Пос…" at bounding box center [759, 410] width 1438 height 599
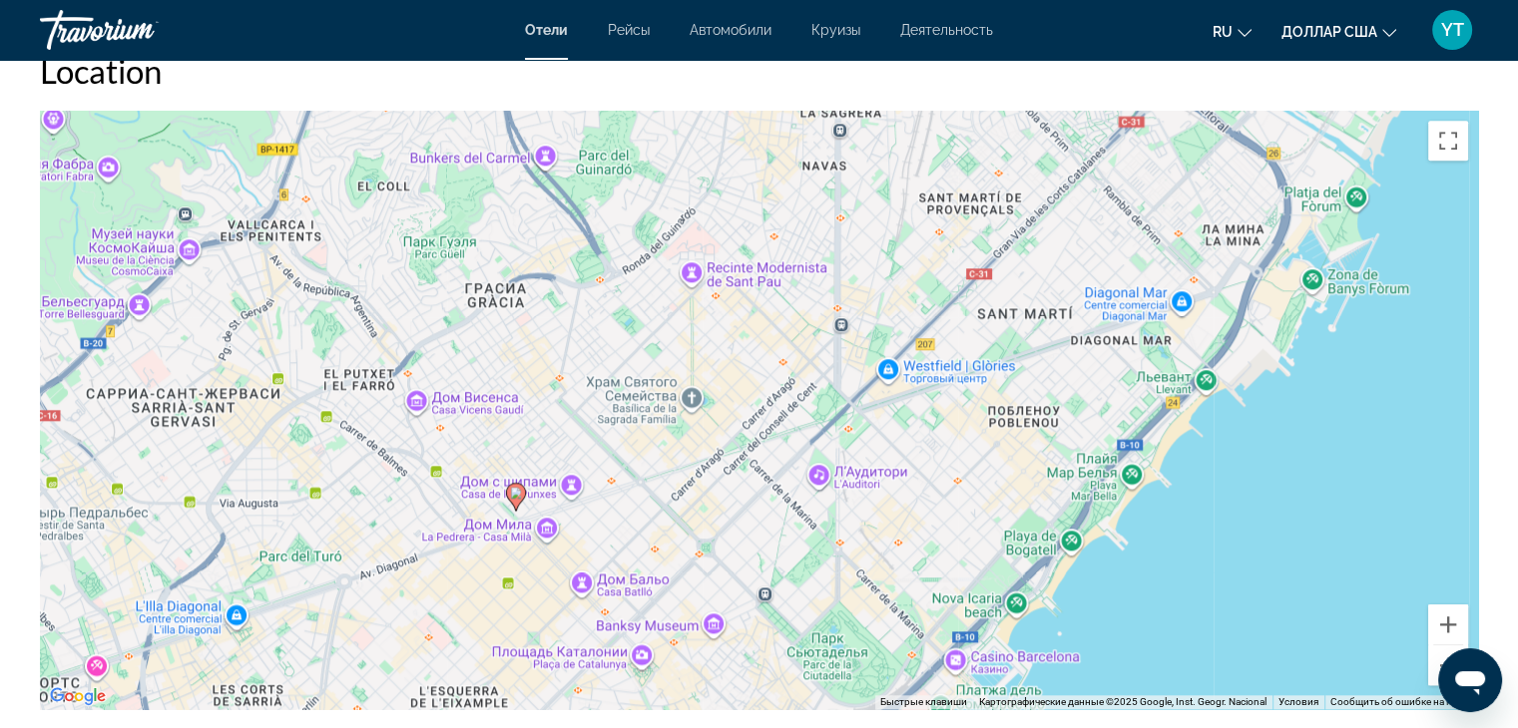
drag, startPoint x: 1073, startPoint y: 397, endPoint x: 966, endPoint y: 520, distance: 162.7
click at [966, 520] on div "Чтобы активировать перетаскивание с помощью клавиатуры, нажмите Alt + Ввод. Пос…" at bounding box center [759, 410] width 1438 height 599
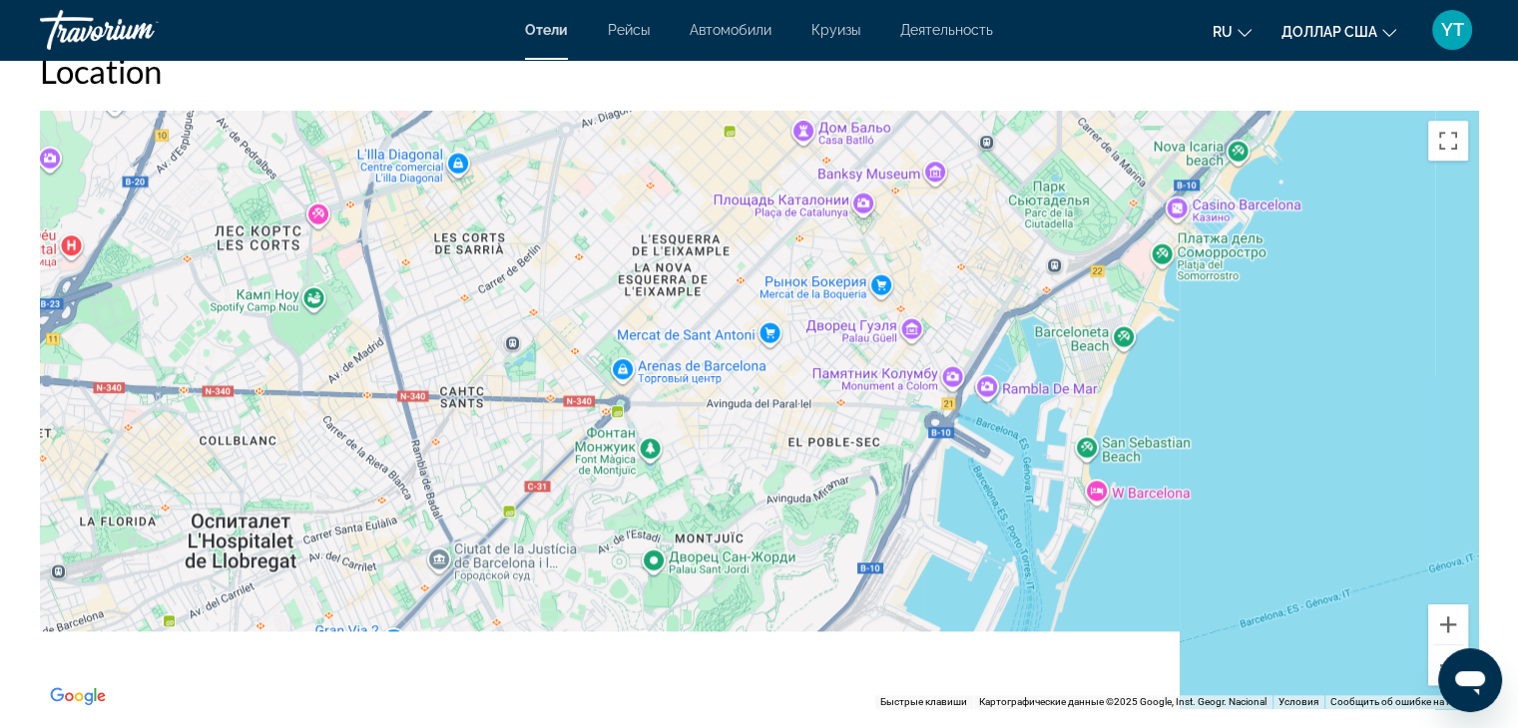
drag, startPoint x: 1115, startPoint y: 608, endPoint x: 1341, endPoint y: 162, distance: 499.7
click at [1339, 157] on div "Чтобы активировать перетаскивание с помощью клавиатуры, нажмите Alt + Ввод. Пос…" at bounding box center [759, 410] width 1438 height 599
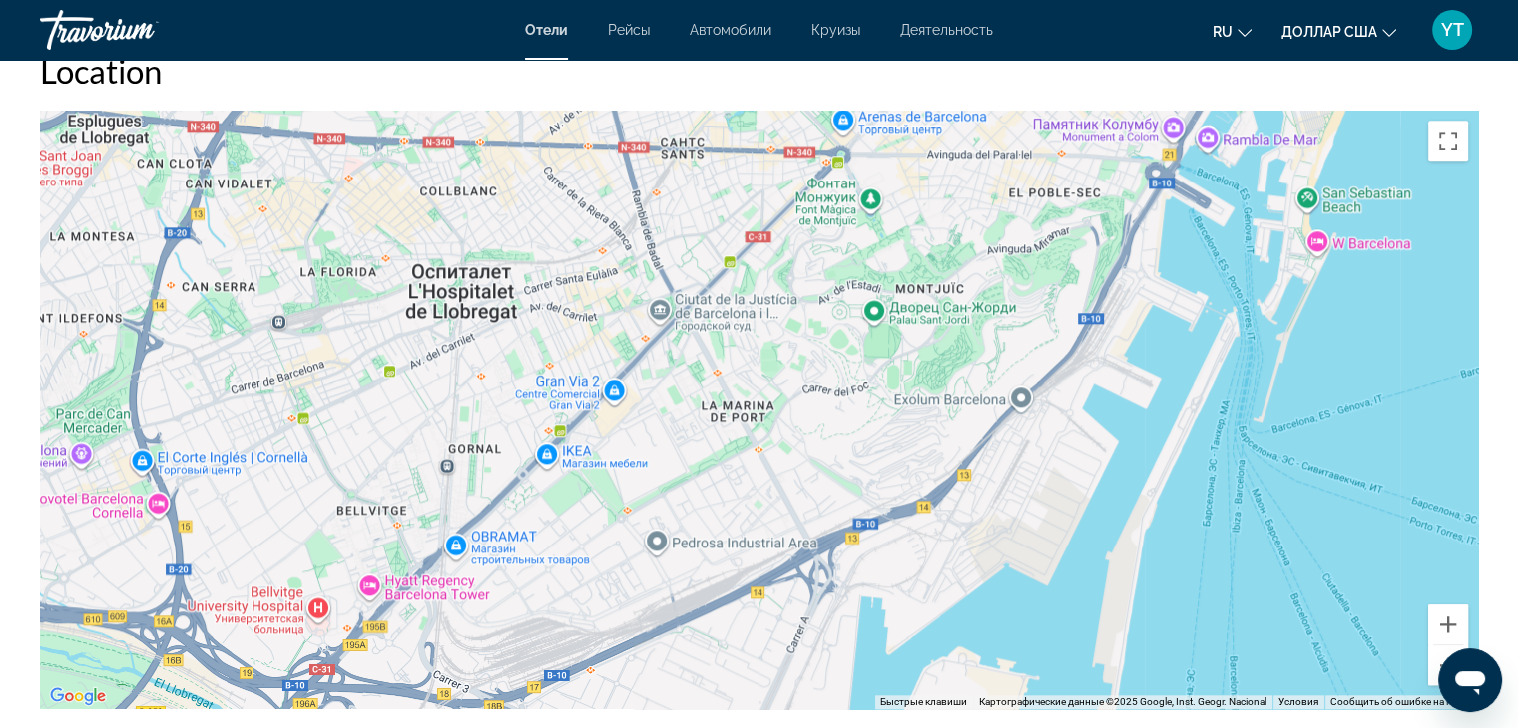
drag, startPoint x: 1176, startPoint y: 606, endPoint x: 1393, endPoint y: 351, distance: 334.1
click at [1393, 351] on div "Чтобы активировать перетаскивание с помощью клавиатуры, нажмите Alt + Ввод. Пос…" at bounding box center [759, 410] width 1438 height 599
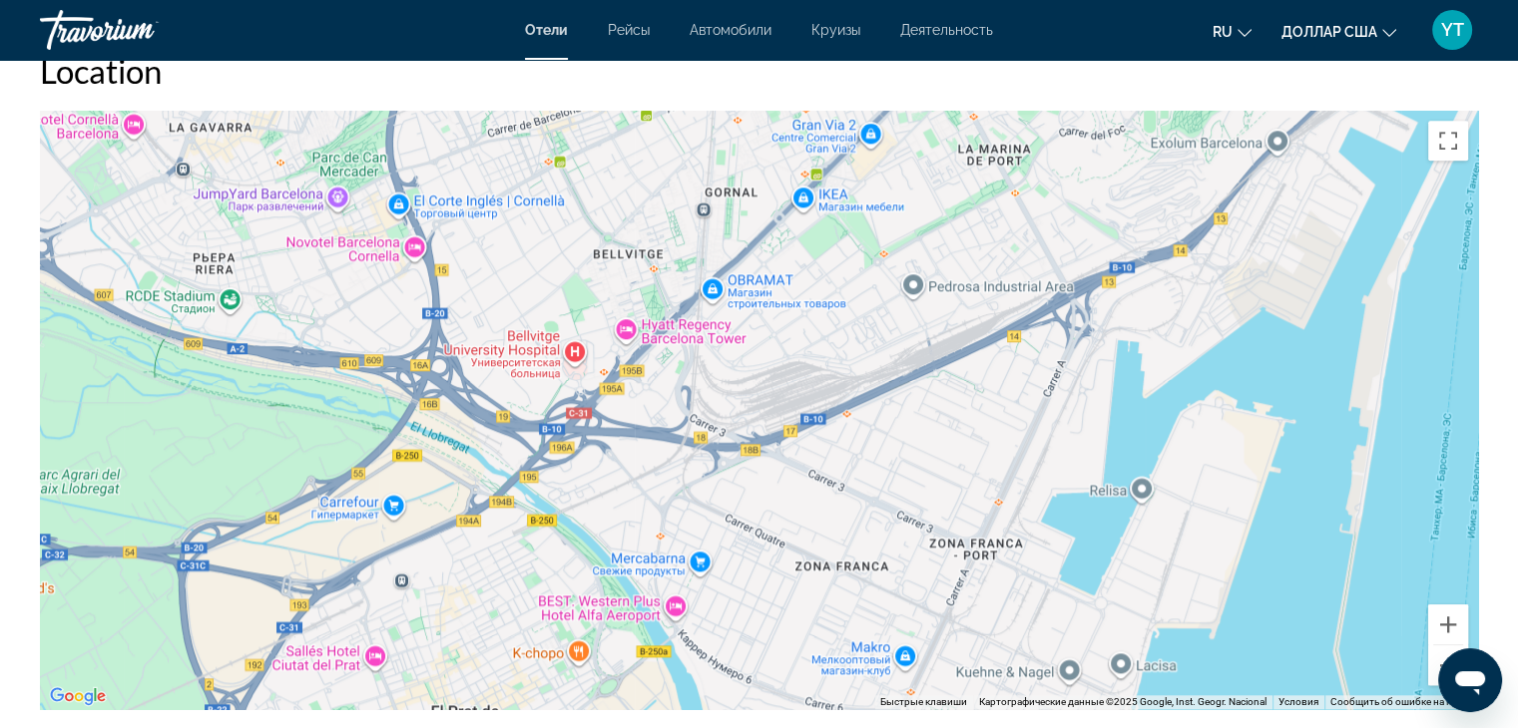
drag, startPoint x: 536, startPoint y: 634, endPoint x: 793, endPoint y: 396, distance: 350.2
click at [794, 386] on div "Основное содержание" at bounding box center [759, 410] width 1438 height 599
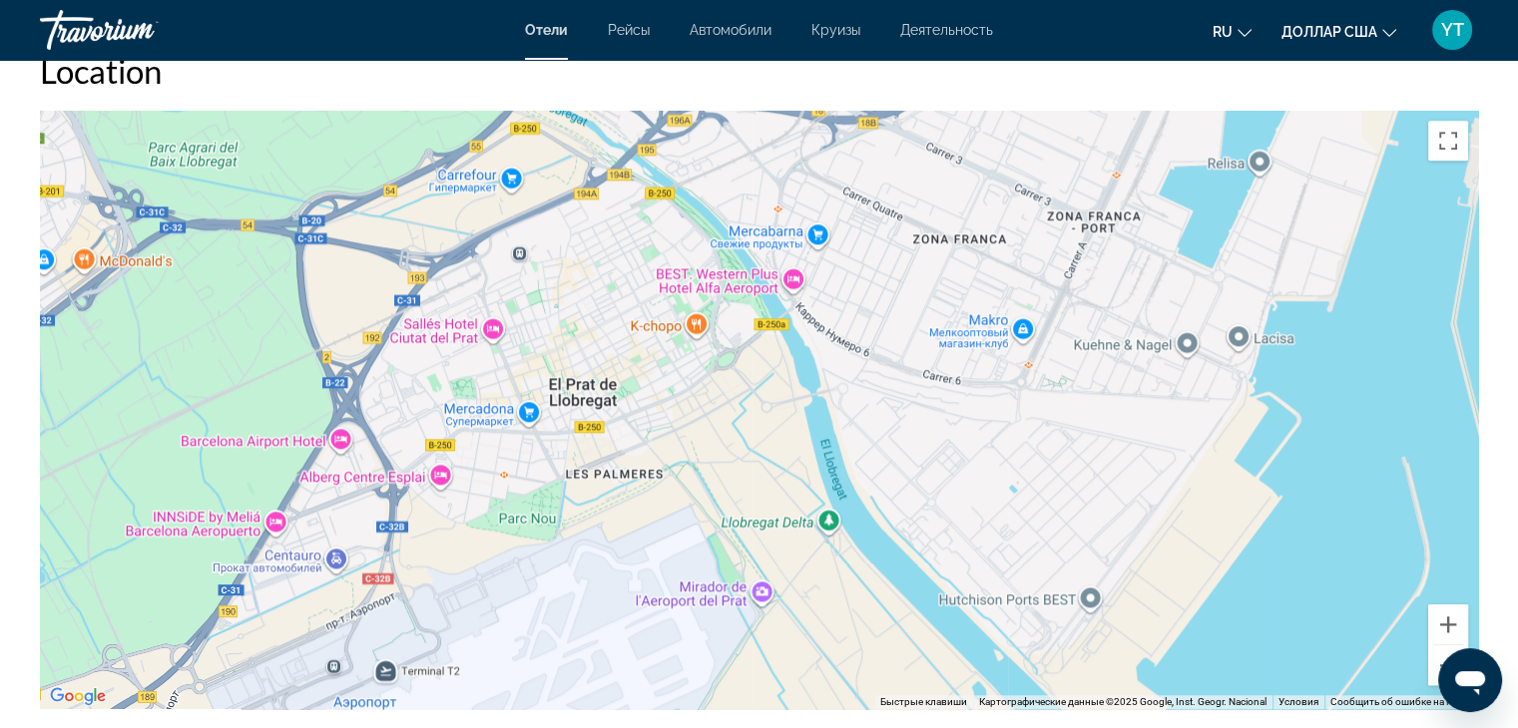
drag, startPoint x: 842, startPoint y: 653, endPoint x: 959, endPoint y: 311, distance: 360.6
click at [959, 311] on div "Основное содержание" at bounding box center [759, 410] width 1438 height 599
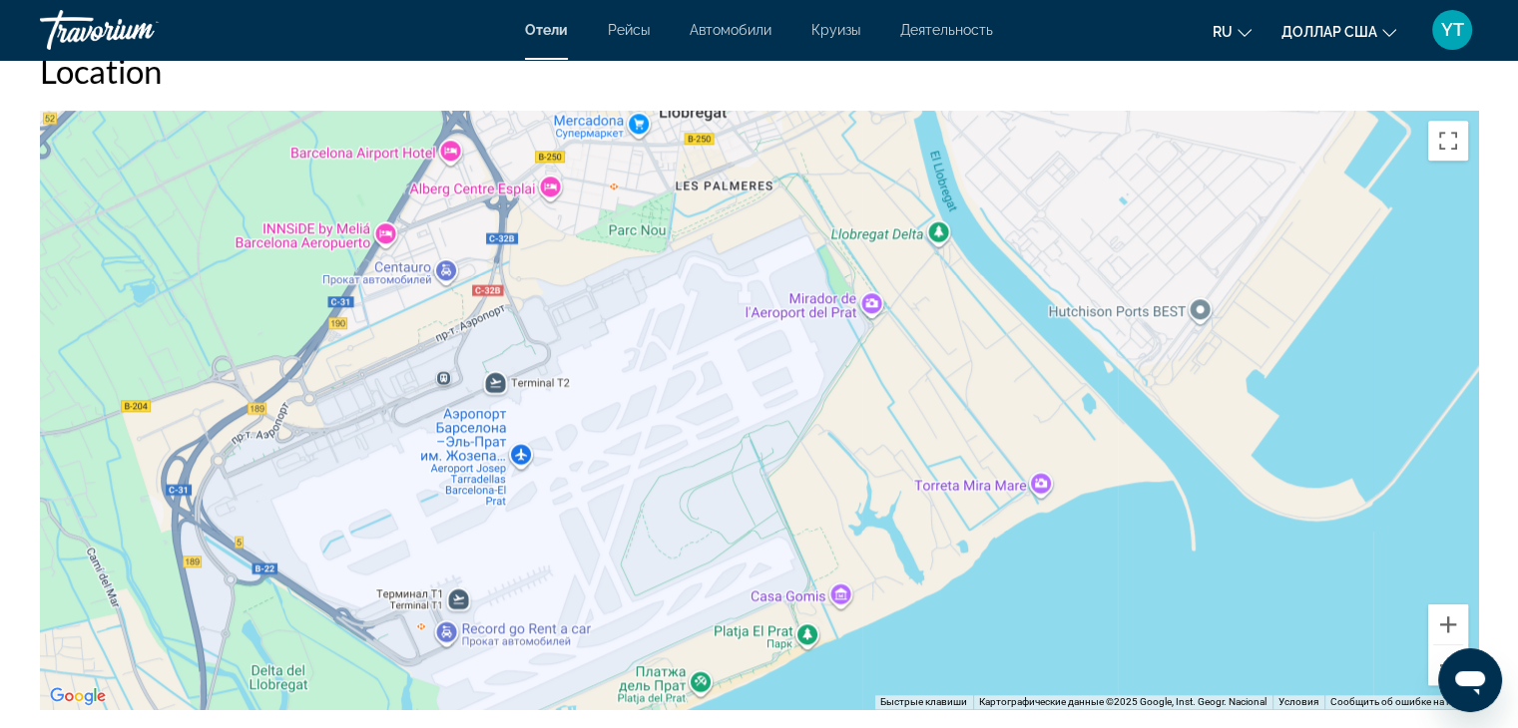
drag, startPoint x: 810, startPoint y: 645, endPoint x: 922, endPoint y: 350, distance: 314.8
click at [922, 350] on div "Основное содержание" at bounding box center [759, 410] width 1438 height 599
